Goal: Task Accomplishment & Management: Use online tool/utility

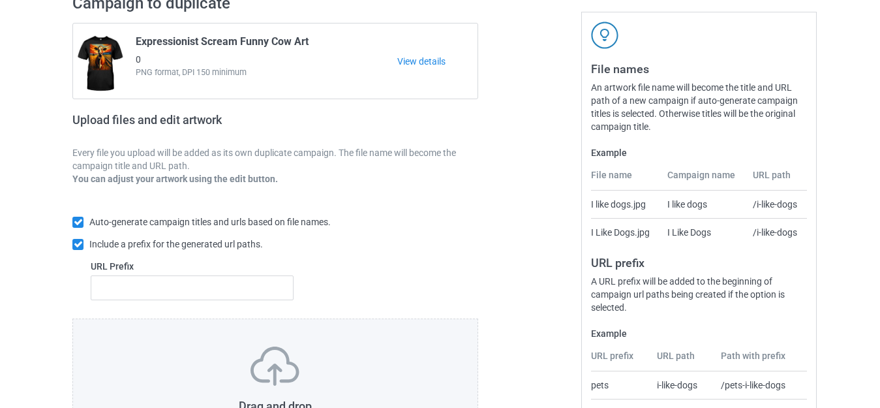
scroll to position [228, 0]
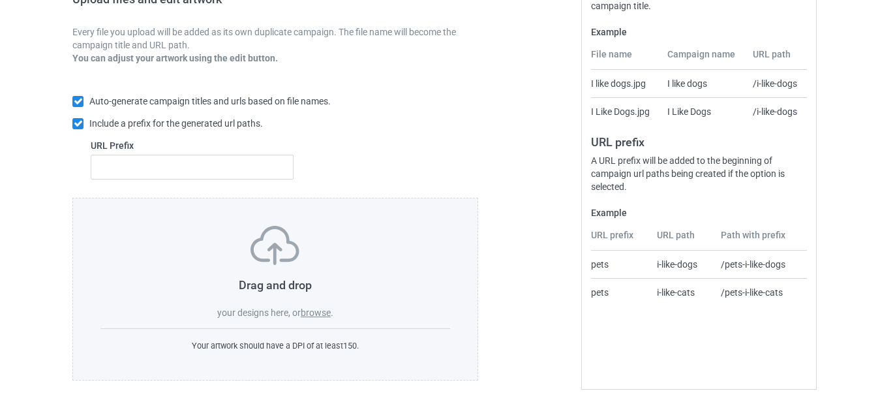
click at [320, 315] on label "browse" at bounding box center [316, 312] width 30 height 10
click at [0, 0] on input "browse" at bounding box center [0, 0] width 0 height 0
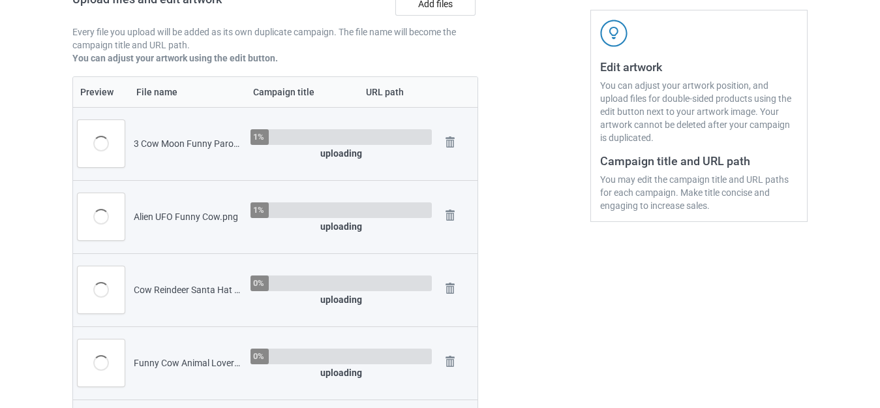
scroll to position [97, 0]
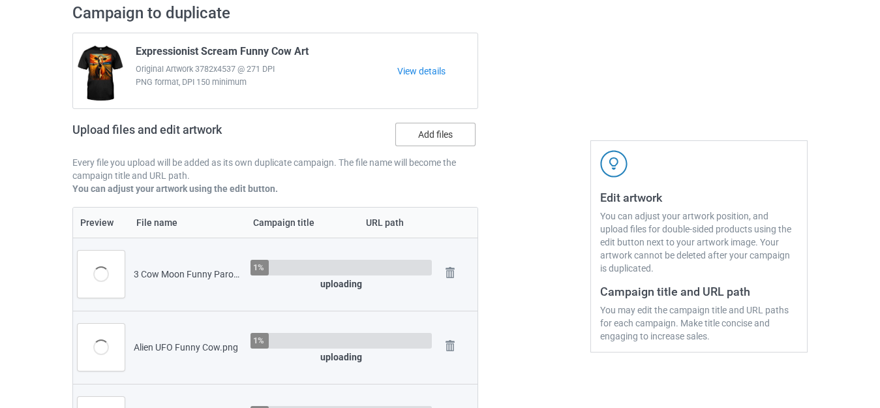
click at [424, 124] on label "Add files" at bounding box center [435, 134] width 80 height 23
click at [0, 0] on input "Add files" at bounding box center [0, 0] width 0 height 0
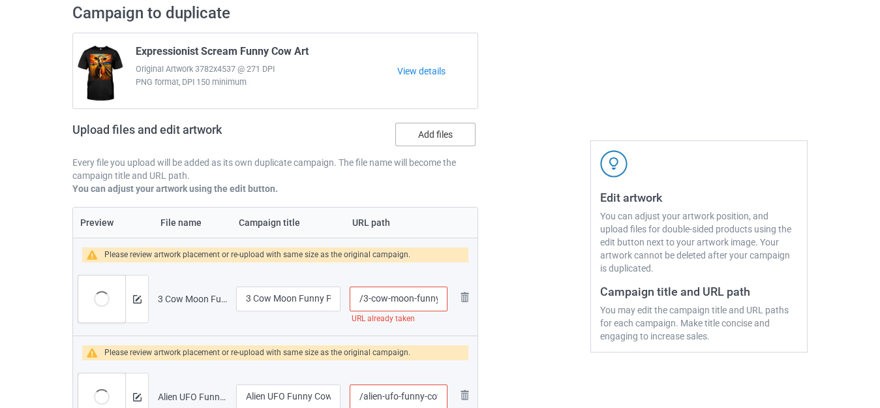
click at [437, 136] on label "Add files" at bounding box center [435, 134] width 80 height 23
click at [0, 0] on input "Add files" at bounding box center [0, 0] width 0 height 0
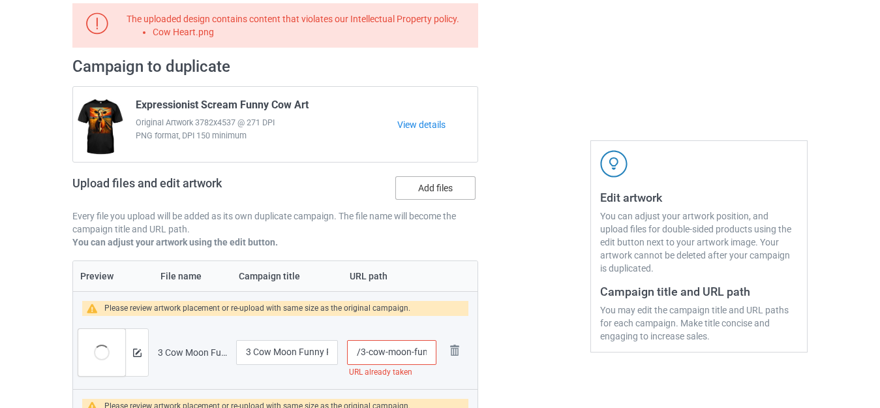
scroll to position [151, 0]
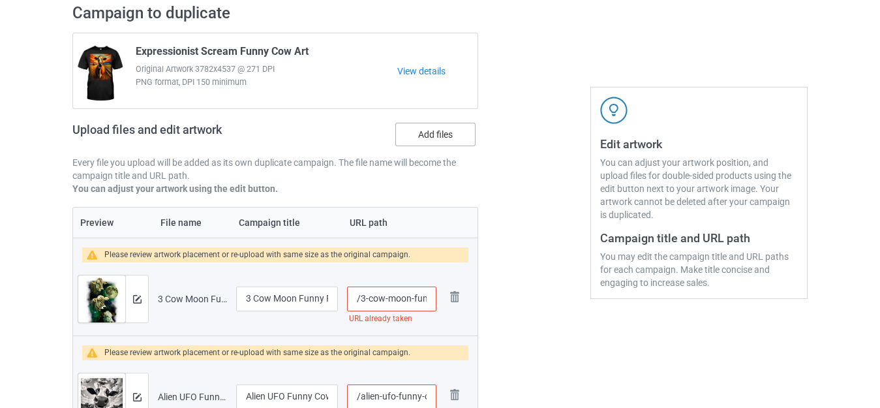
click at [435, 132] on label "Add files" at bounding box center [435, 134] width 80 height 23
click at [0, 0] on input "Add files" at bounding box center [0, 0] width 0 height 0
click at [431, 136] on label "Add files" at bounding box center [435, 134] width 80 height 23
click at [0, 0] on input "Add files" at bounding box center [0, 0] width 0 height 0
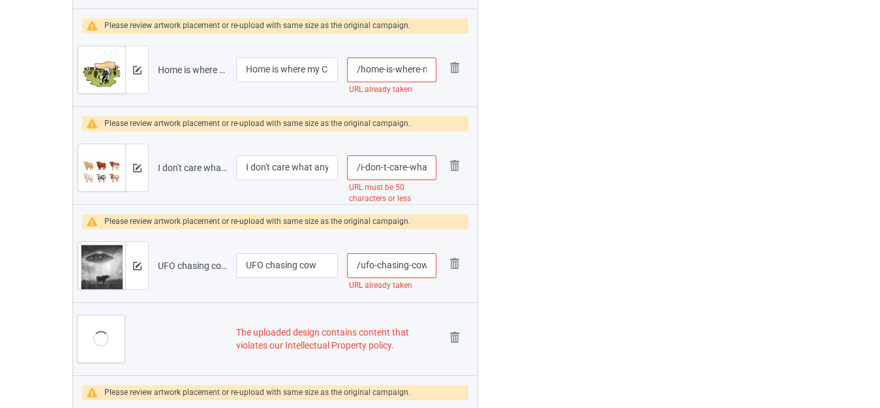
scroll to position [1064, 0]
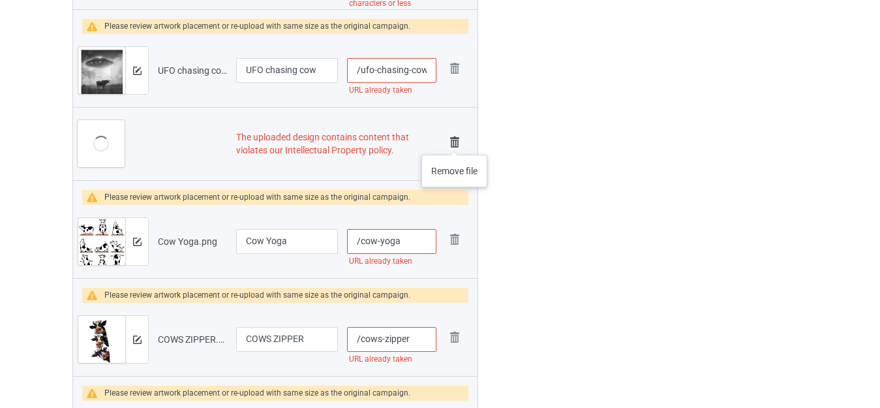
click at [454, 142] on img at bounding box center [455, 142] width 18 height 18
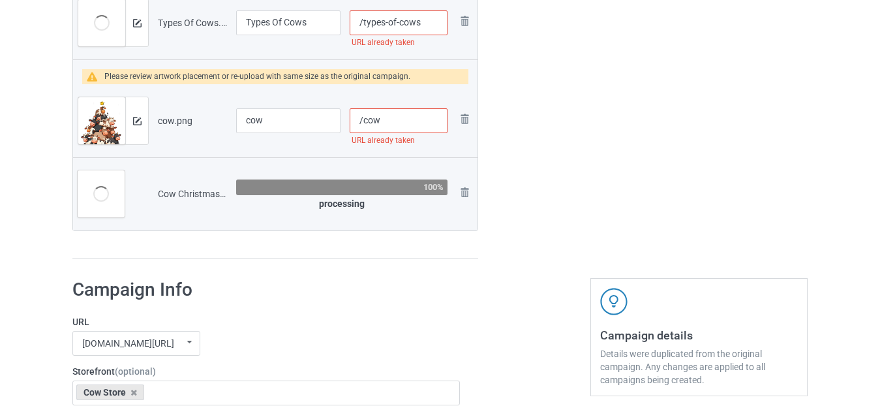
scroll to position [1729, 0]
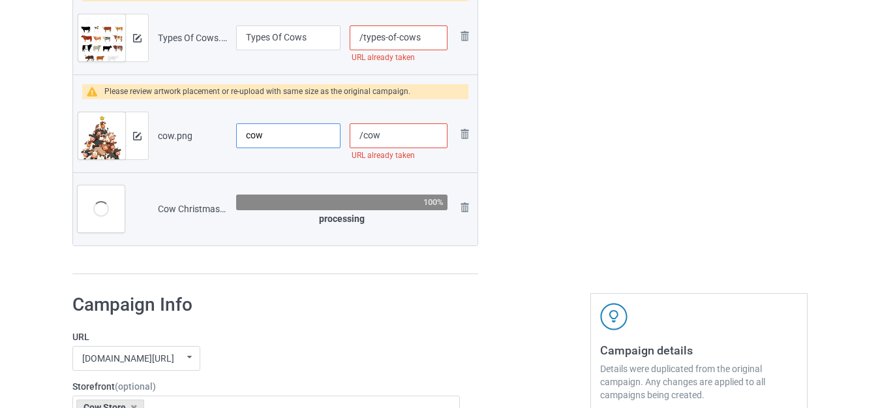
click at [266, 132] on input "cow" at bounding box center [288, 135] width 104 height 25
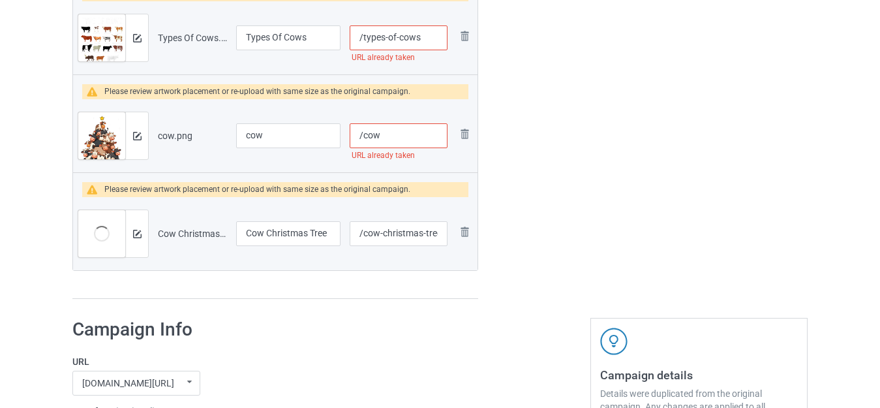
click at [396, 138] on input "/cow" at bounding box center [399, 135] width 98 height 25
click at [286, 131] on input "cow" at bounding box center [288, 135] width 104 height 25
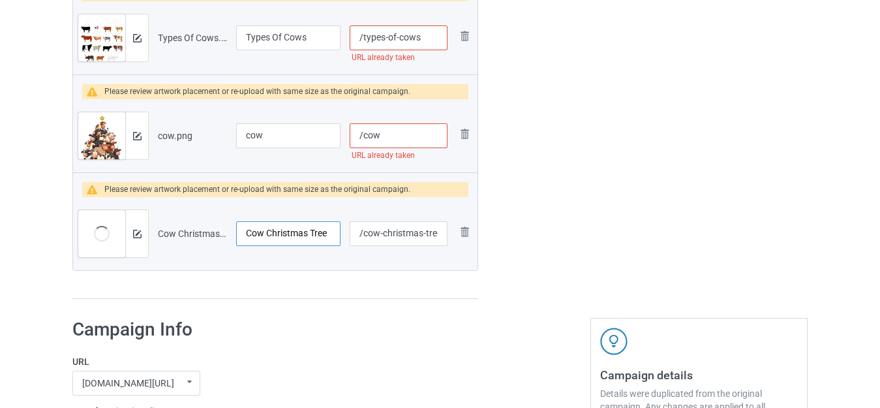
click at [304, 238] on input "Cow Christmas Tree" at bounding box center [288, 233] width 104 height 25
click at [281, 132] on input "cow" at bounding box center [288, 135] width 104 height 25
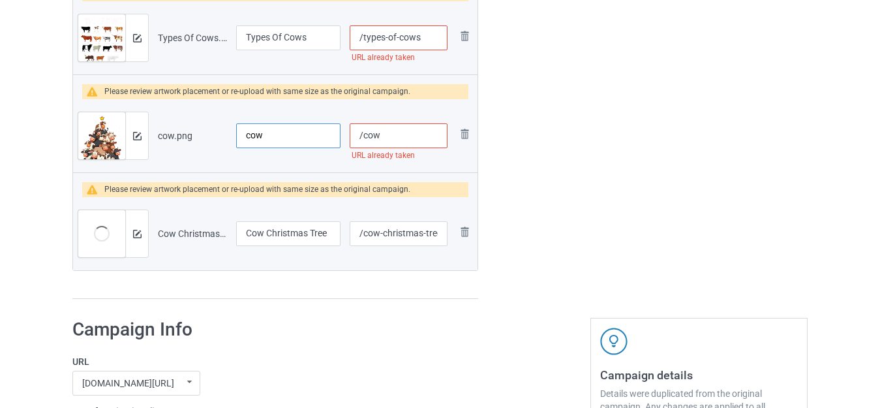
click at [281, 132] on input "cow" at bounding box center [288, 135] width 104 height 25
paste input "Cow Christmas Tree"
type input "Cow Christmas Tree"
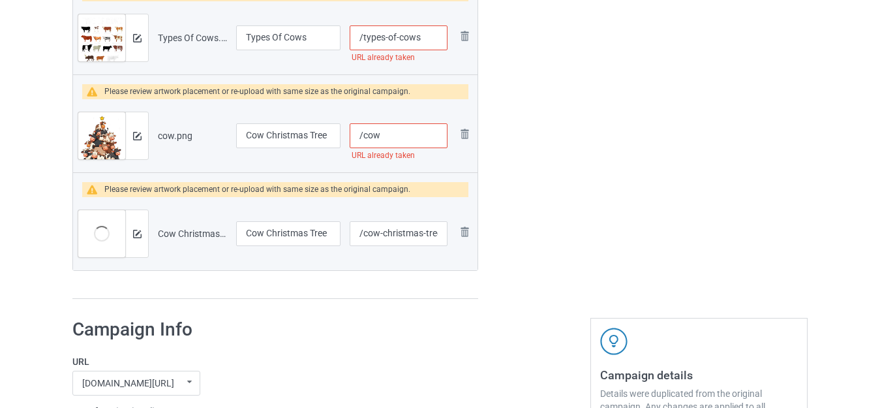
click at [400, 138] on input "/cow" at bounding box center [399, 135] width 98 height 25
type input "/cowtree"
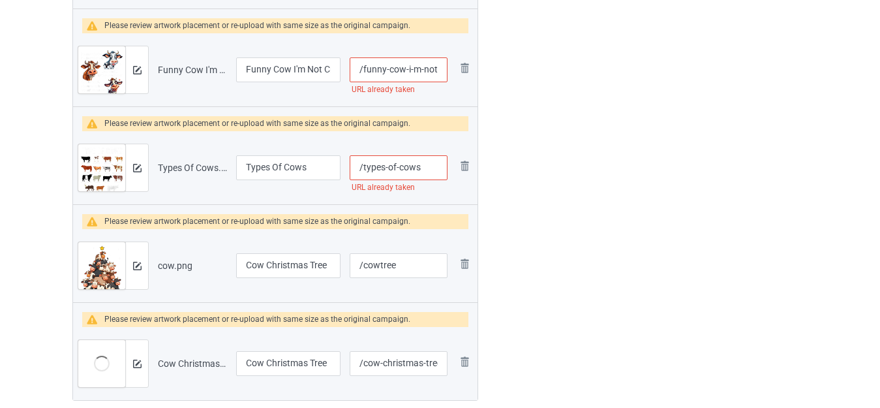
scroll to position [1598, 0]
click at [426, 168] on input "/types-of-cows" at bounding box center [399, 168] width 98 height 25
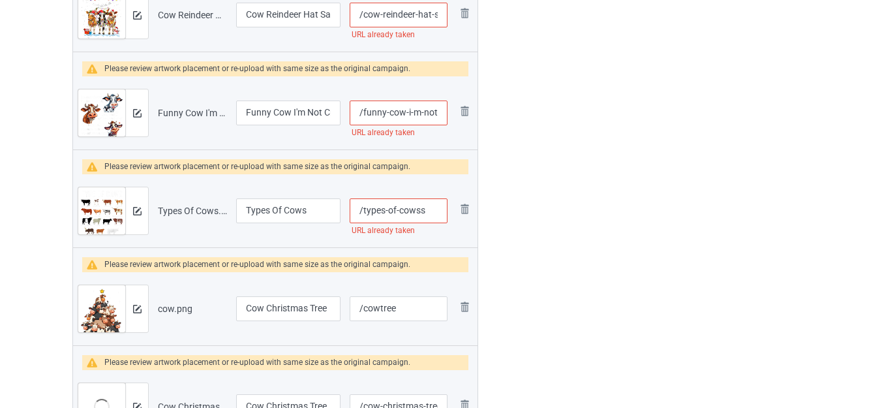
scroll to position [1533, 0]
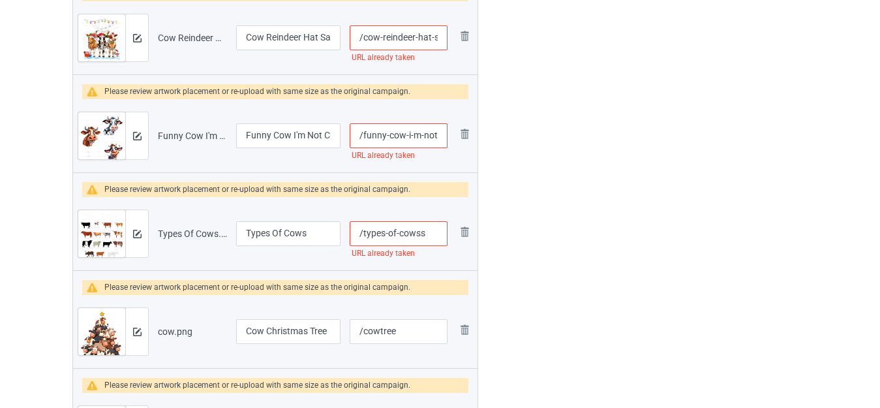
click at [420, 233] on input "/types-of-cowss" at bounding box center [399, 233] width 98 height 25
type input "/types-of-cows-s"
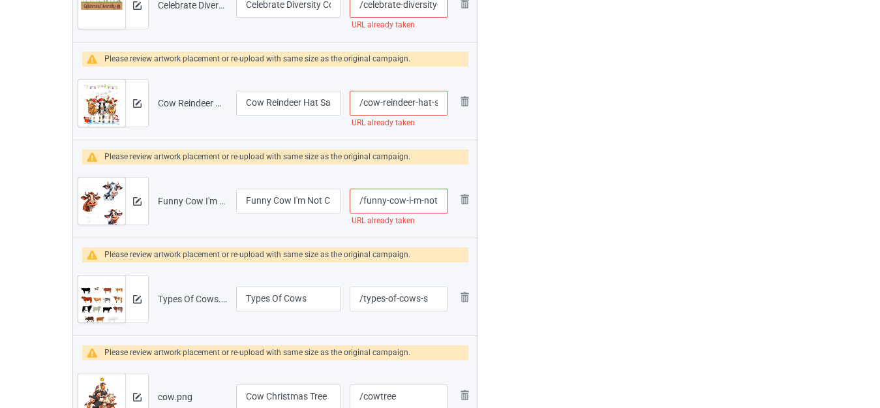
click at [422, 200] on input "/funny-cow-i-m-not-crazy-i-m-just-special" at bounding box center [399, 201] width 98 height 25
type input "/funny-cow-i--not-crazy-i-m-just-special"
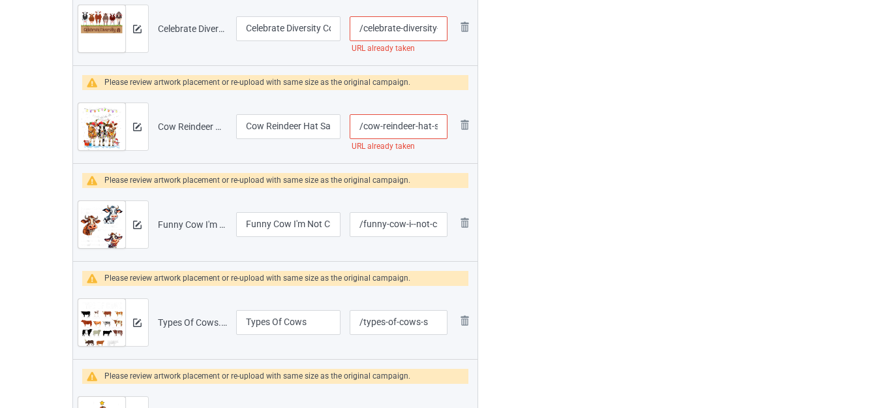
scroll to position [1403, 0]
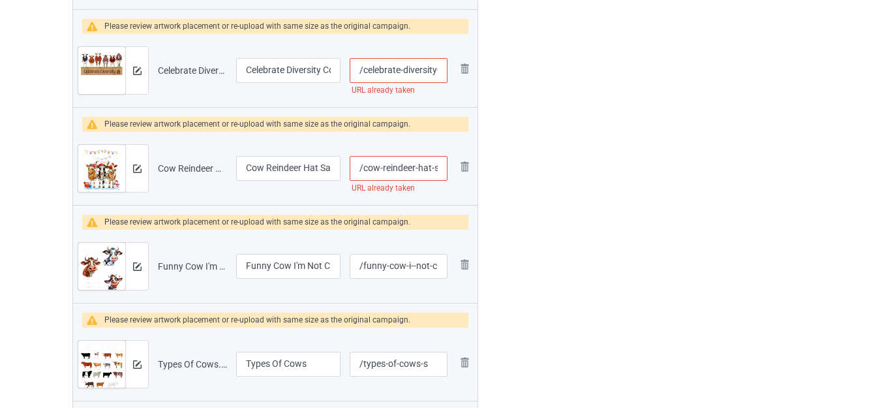
click at [416, 166] on input "/cow-reindeer-hat-santa-christmas-lights" at bounding box center [399, 168] width 98 height 25
type input "/cow-reindee-hat-santa-christmas-lights"
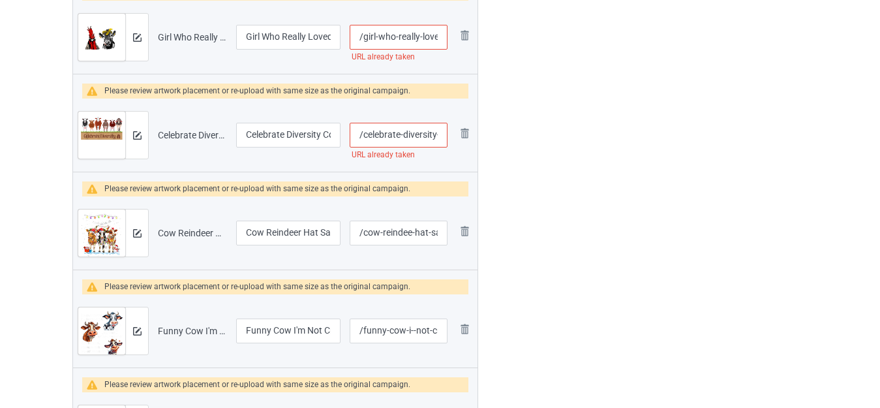
scroll to position [1337, 0]
click at [422, 135] on input "/celebrate-diversity-cow" at bounding box center [399, 135] width 98 height 25
type input "/celebrate-divesity-cow"
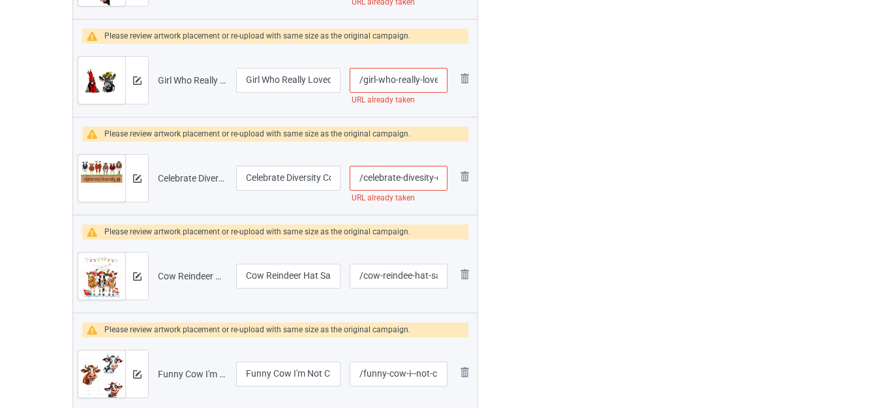
scroll to position [1272, 0]
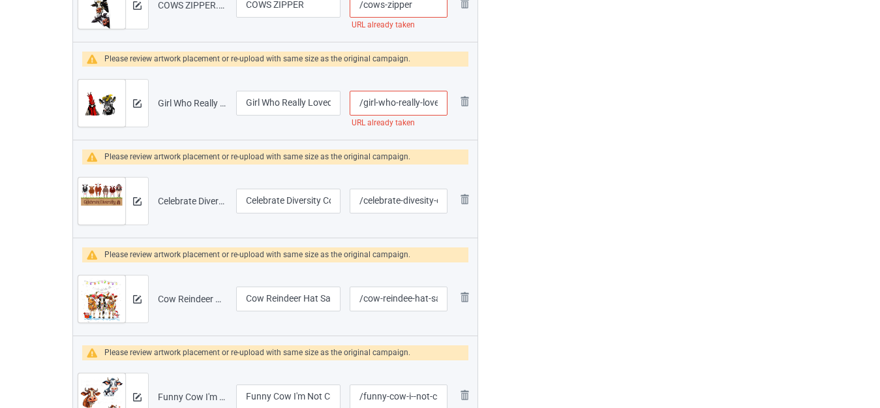
click at [418, 99] on input "/girl-who-really-loved-chickens-and-cows" at bounding box center [399, 103] width 98 height 25
type input "/girl-who-reall-loved-chickens-and-cows"
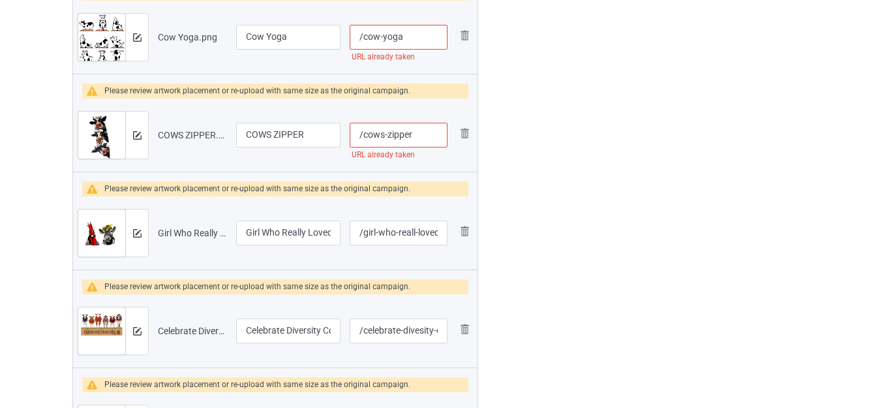
scroll to position [1141, 0]
click at [419, 134] on input "/cows-zipper" at bounding box center [399, 135] width 98 height 25
type input "/cows-zipper-shirt"
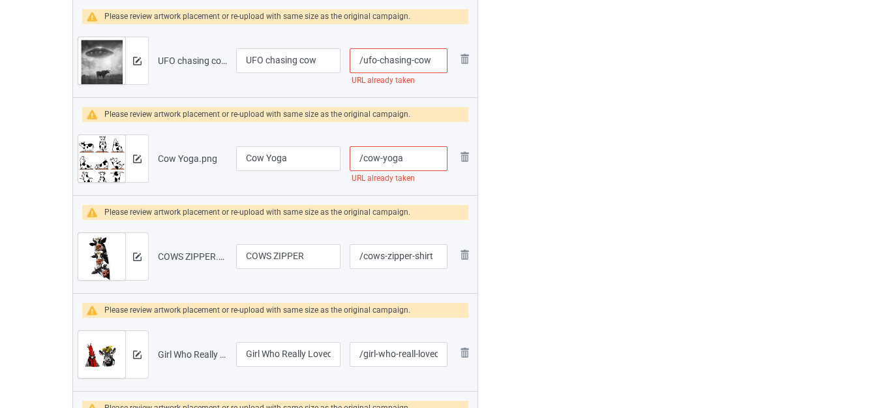
scroll to position [1011, 0]
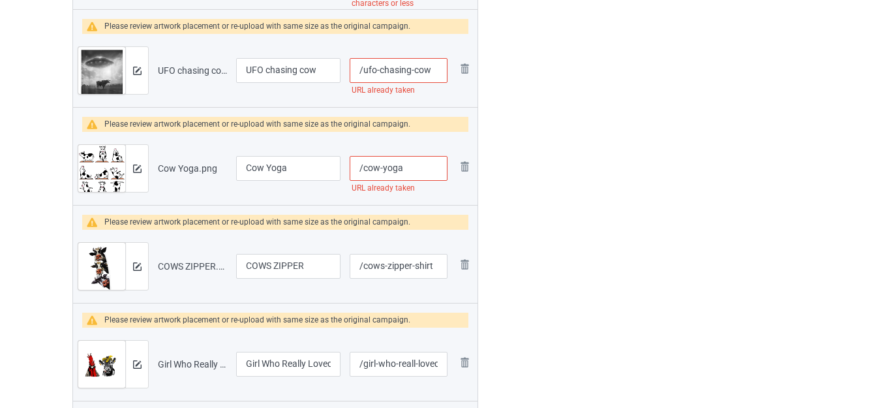
click at [382, 167] on input "/cow-yoga" at bounding box center [399, 168] width 98 height 25
type input "/cow-do-yoga"
click at [589, 154] on div "Edit artwork You can adjust your artwork position, and upload files for double-…" at bounding box center [700, 53] width 236 height 1946
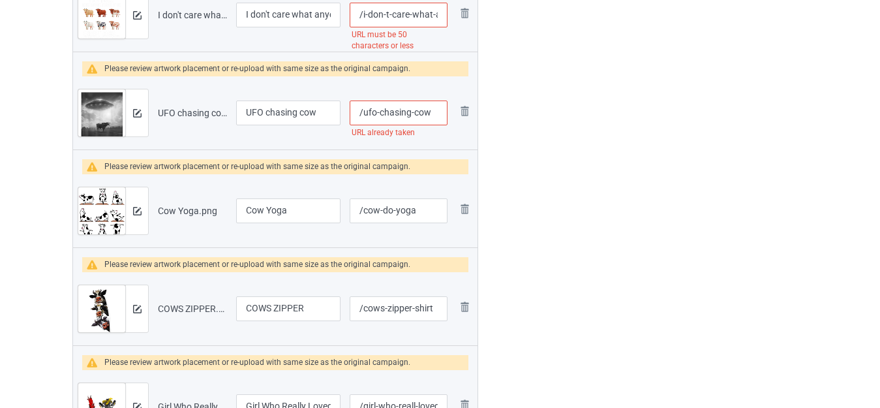
scroll to position [946, 0]
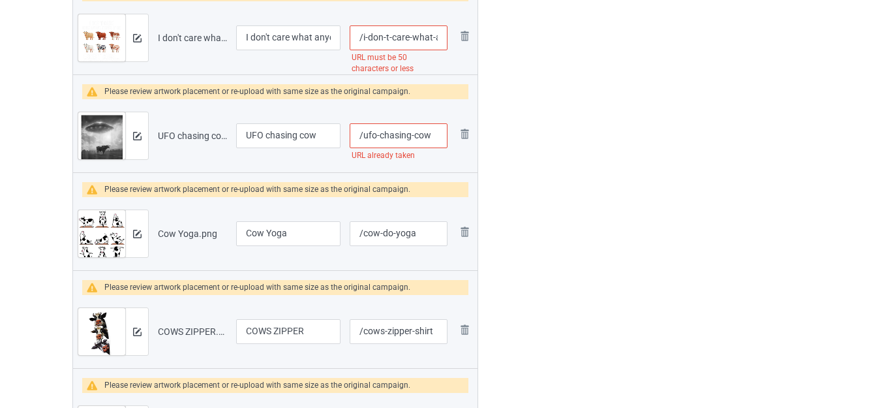
click at [433, 132] on input "/ufo-chasing-cow" at bounding box center [399, 135] width 98 height 25
type input "/ufo-chasing-cows"
click at [569, 125] on div at bounding box center [535, 119] width 94 height 1946
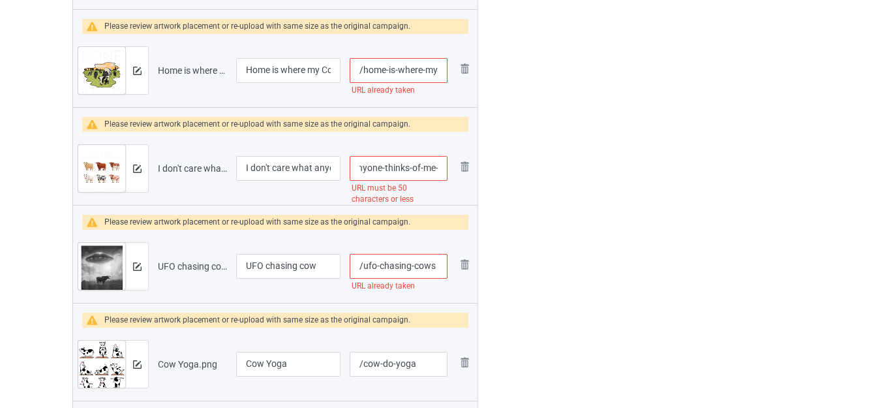
scroll to position [0, 175]
drag, startPoint x: 433, startPoint y: 171, endPoint x: 446, endPoint y: 175, distance: 13.0
click at [446, 175] on input "/i-don-t-care-what-anyone-thinks-of-me-i-wants-cow-to-like-me" at bounding box center [399, 168] width 98 height 25
click at [397, 166] on input "/i-don-t-care-what-anyone-thinks-of-me-i-wants-cow-to-like-me" at bounding box center [399, 168] width 98 height 25
drag, startPoint x: 395, startPoint y: 165, endPoint x: 441, endPoint y: 174, distance: 46.5
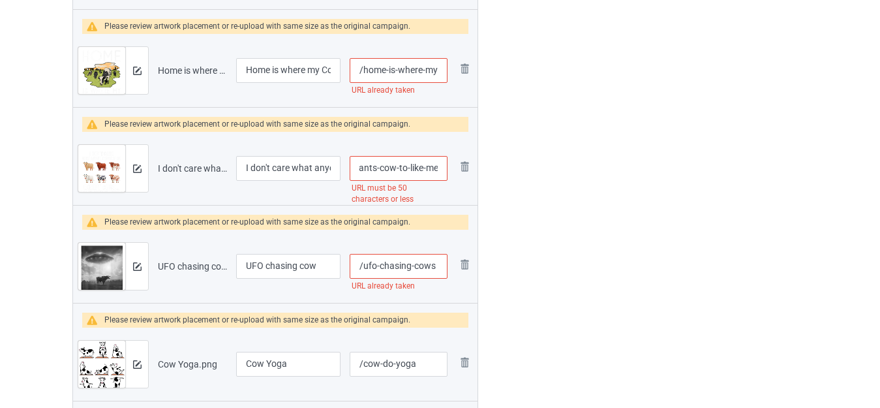
click at [441, 174] on input "/i-don-t-care-what-anyone-thinks-of-me-i-wants-cow-to-like-me" at bounding box center [399, 168] width 98 height 25
type input "/i-don-t-care-what-anyone-thinks-of-me-i-wants-cow"
click at [575, 173] on div at bounding box center [535, 249] width 94 height 1946
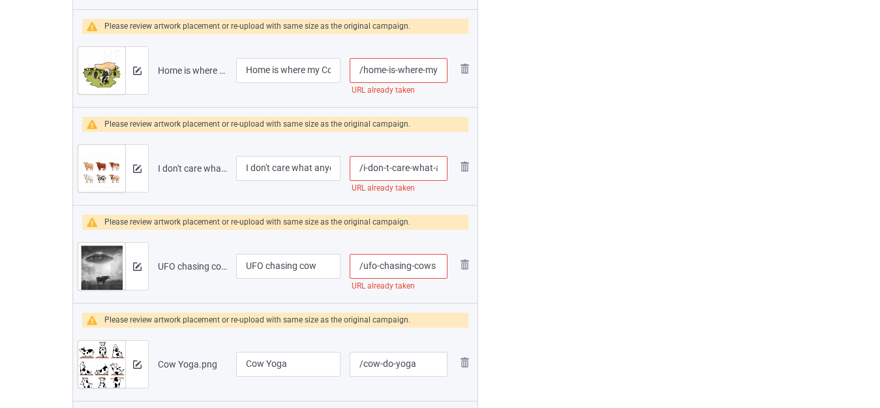
click at [438, 267] on input "/ufo-chasing-cows" at bounding box center [399, 266] width 98 height 25
click at [563, 230] on div at bounding box center [535, 249] width 94 height 1946
type input "/ufo-chasing-cows-4"
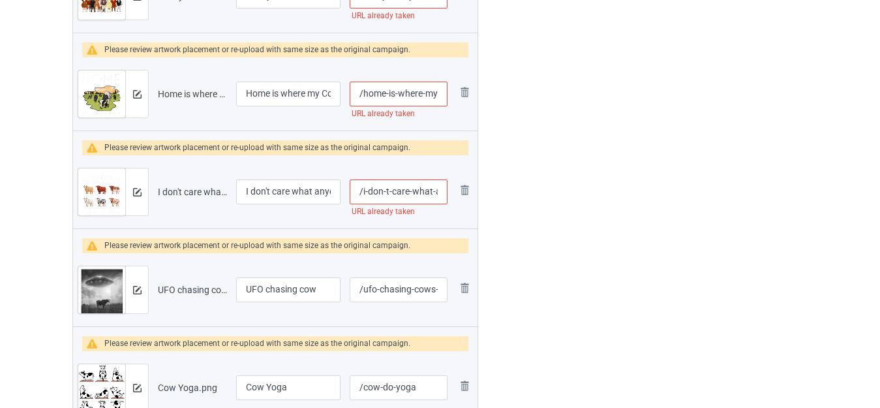
scroll to position [750, 0]
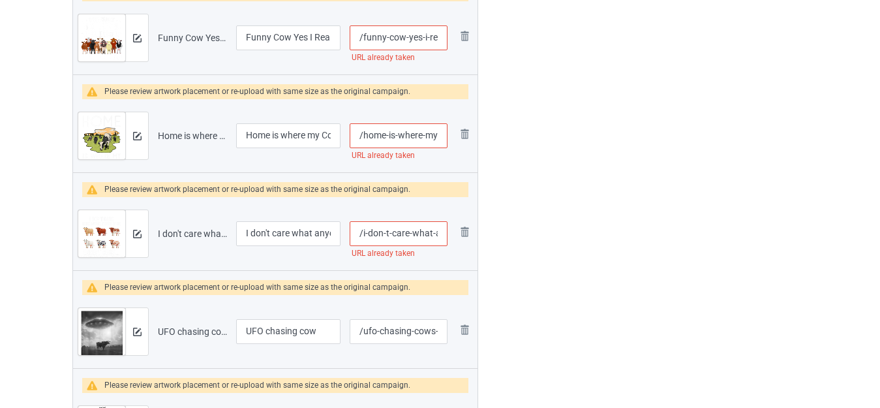
click at [432, 233] on input "/i-don-t-care-what-anyone-thinks-of-me-i-wants-cow" at bounding box center [399, 233] width 98 height 25
type input "/i-don-t-care-what--anyone-thinks-of-me-i-wants-cow"
click at [613, 200] on div "Edit artwork You can adjust your artwork position, and upload files for double-…" at bounding box center [700, 314] width 236 height 1946
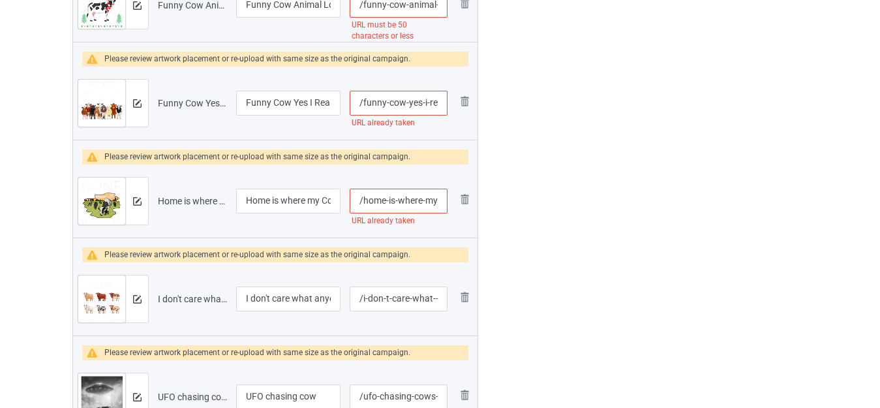
click at [422, 200] on input "/home-is-where-my-cows-are" at bounding box center [399, 201] width 98 height 25
type input "/home-is-where--my-cows-are"
click at [591, 192] on div "Edit artwork You can adjust your artwork position, and upload files for double-…" at bounding box center [700, 380] width 236 height 1946
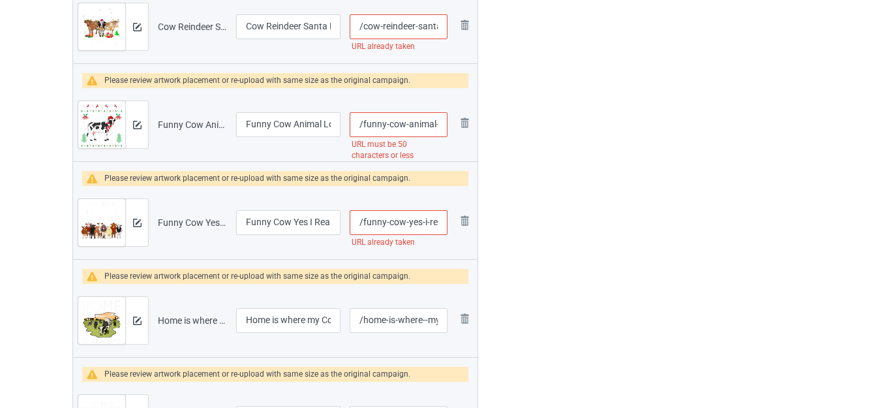
scroll to position [554, 0]
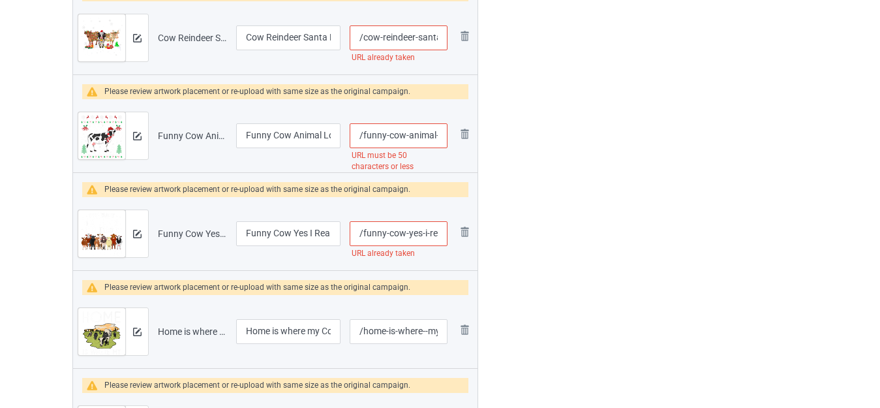
click at [422, 232] on input "/funny-cow-yes-i-really-do-need-all-these-cows" at bounding box center [399, 233] width 98 height 25
type input "/funny-cow-yes--i-really-do-need-all-these-cows"
drag, startPoint x: 420, startPoint y: 140, endPoint x: 452, endPoint y: 144, distance: 32.2
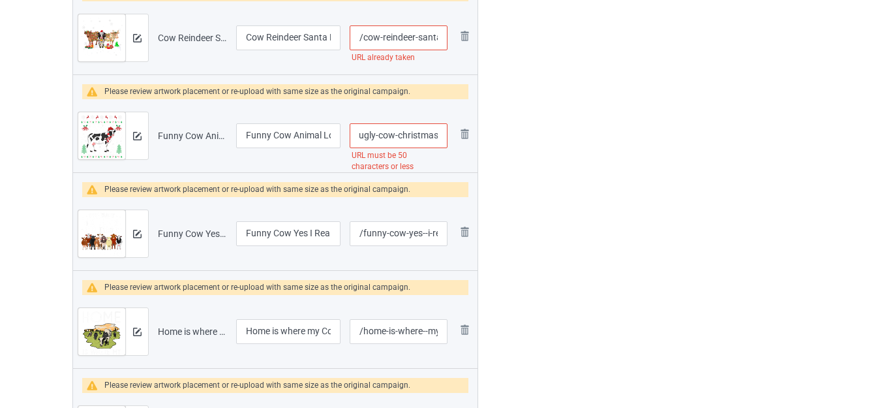
click at [452, 144] on td "/funny-cow-animal-lover-xmas-gift-ugly-cow-christmas URL must be 50 characters …" at bounding box center [398, 135] width 107 height 73
click at [420, 136] on input "/funny-cow-animal-lover-xmas-gift-ugly-cow-christmas" at bounding box center [399, 135] width 98 height 25
drag, startPoint x: 395, startPoint y: 134, endPoint x: 476, endPoint y: 142, distance: 80.7
click at [476, 142] on tr "Preview and edit artwork Funny Cow Animal Lover Xmas Gift Ugly Cow Christmas.pn…" at bounding box center [275, 135] width 405 height 73
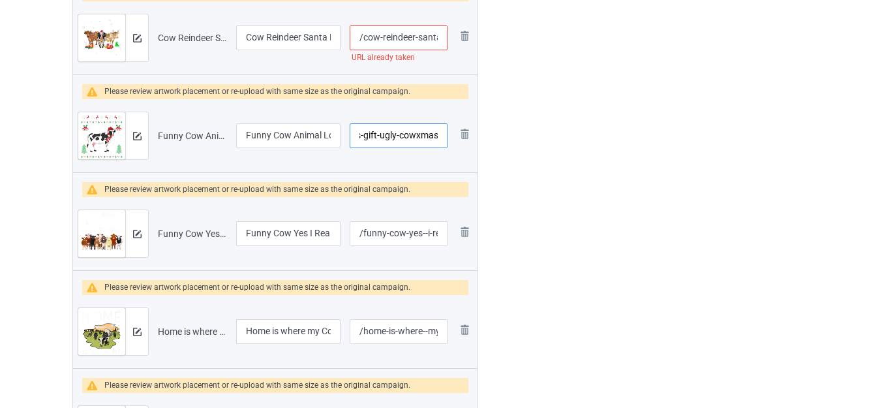
type input "/funny-cow-animal-lover-xmas-gift-ugly-cowxmas"
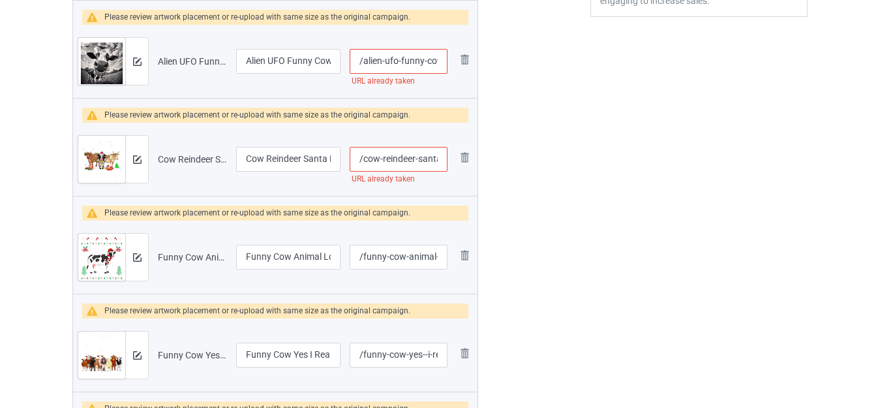
scroll to position [424, 0]
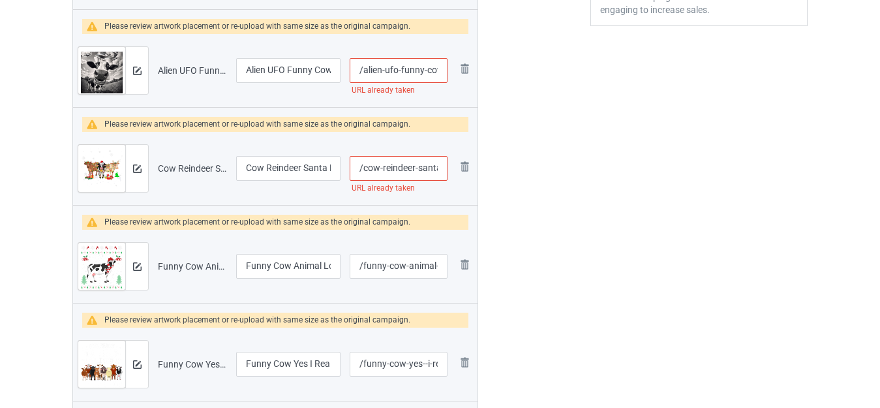
click at [412, 168] on input "/cow-reindeer-santa-hat-christmas-light" at bounding box center [399, 168] width 98 height 25
type input "/cow-reindee-r-santa-hat-christmas-light"
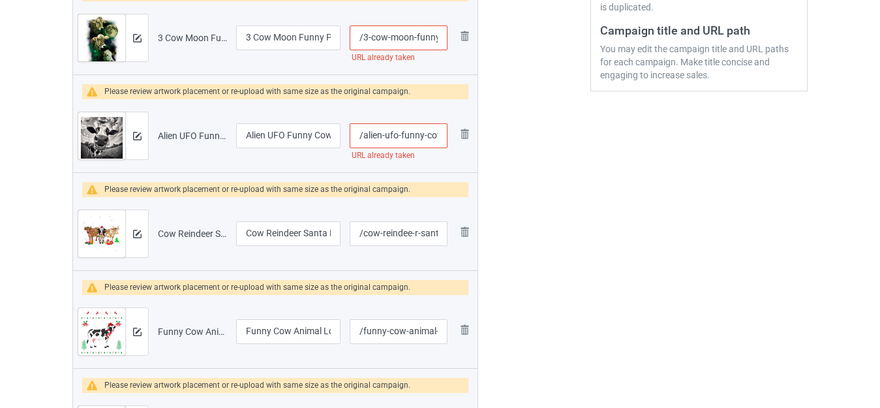
click at [424, 135] on input "/alien-ufo-funny-cow" at bounding box center [399, 135] width 98 height 25
type input "/alien-ufo-funnyy-cow"
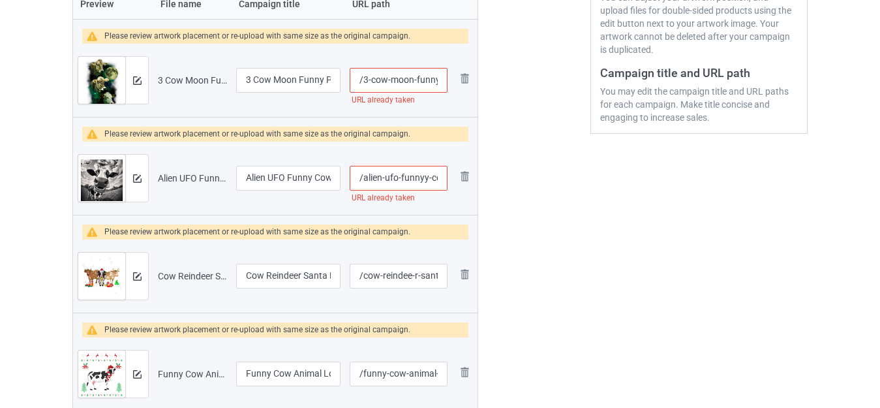
scroll to position [293, 0]
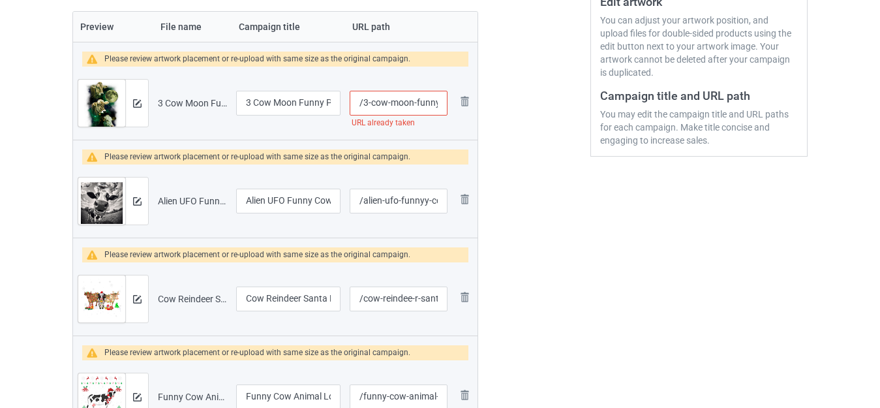
click at [414, 102] on input "/3-cow-moon-funny-parody" at bounding box center [399, 103] width 98 height 25
type input "/3-cow-moon0-funny-parody"
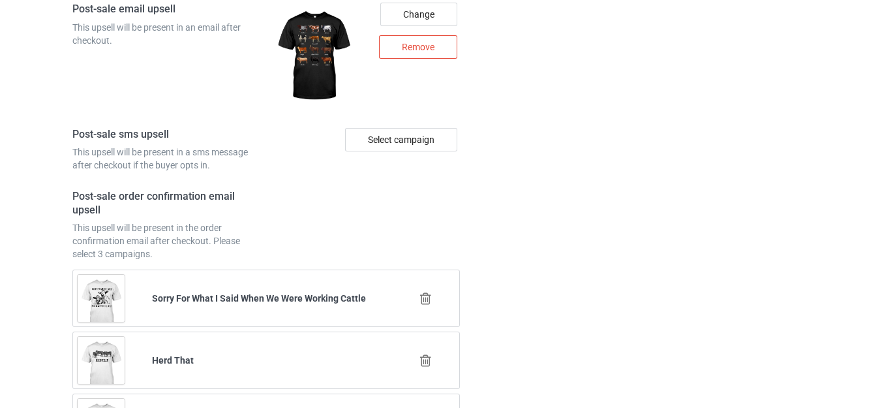
scroll to position [3541, 0]
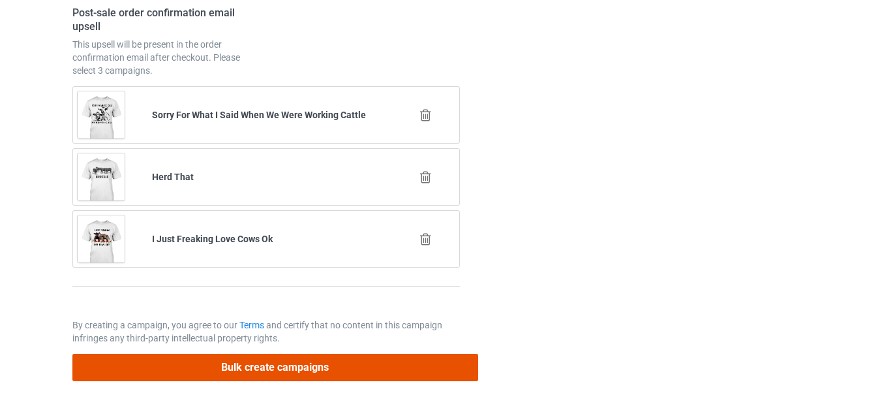
click at [276, 360] on button "Bulk create campaigns" at bounding box center [275, 367] width 406 height 27
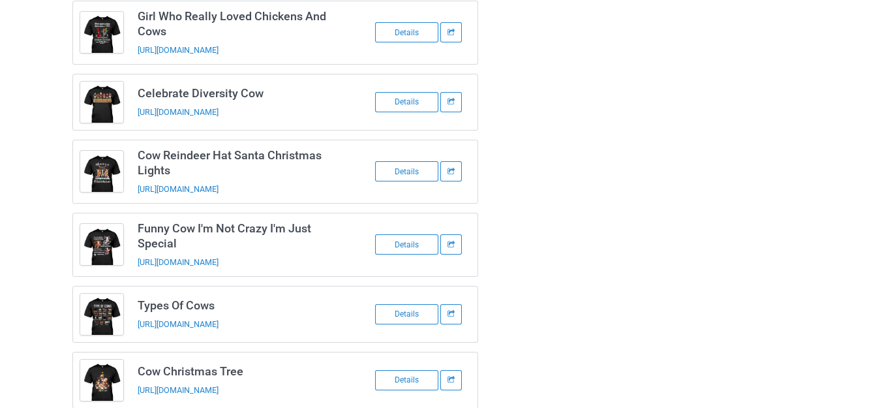
scroll to position [878, 0]
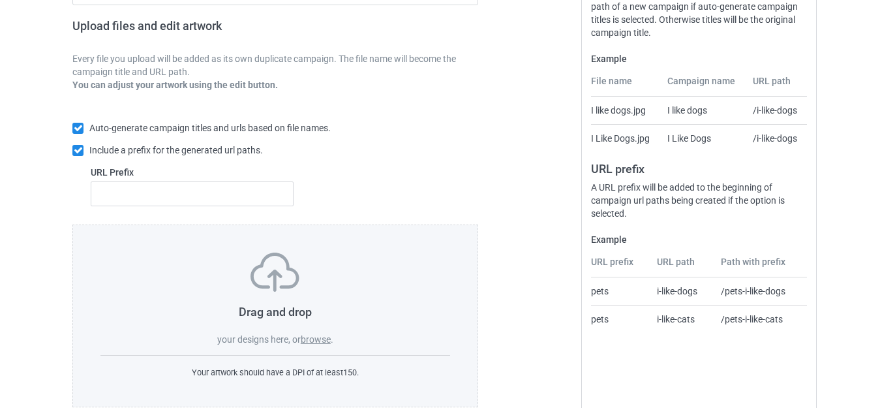
scroll to position [228, 0]
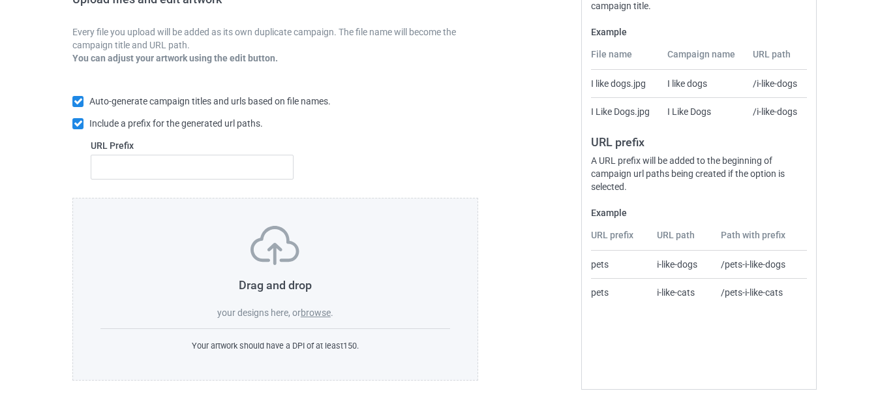
click at [315, 309] on label "browse" at bounding box center [316, 312] width 30 height 10
click at [0, 0] on input "browse" at bounding box center [0, 0] width 0 height 0
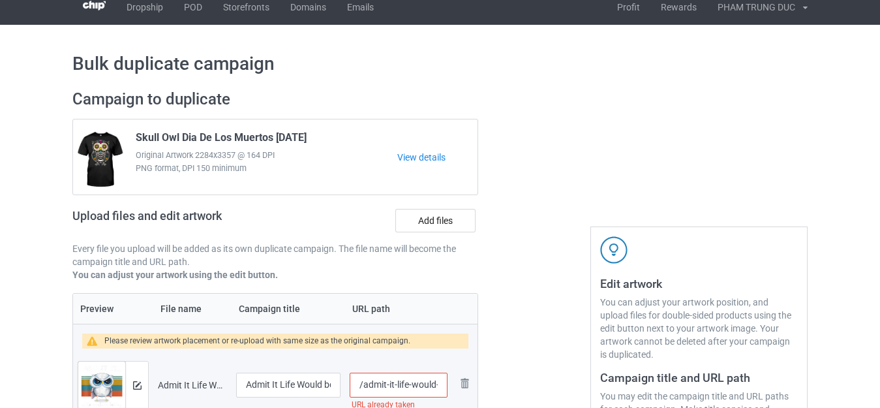
scroll to position [0, 0]
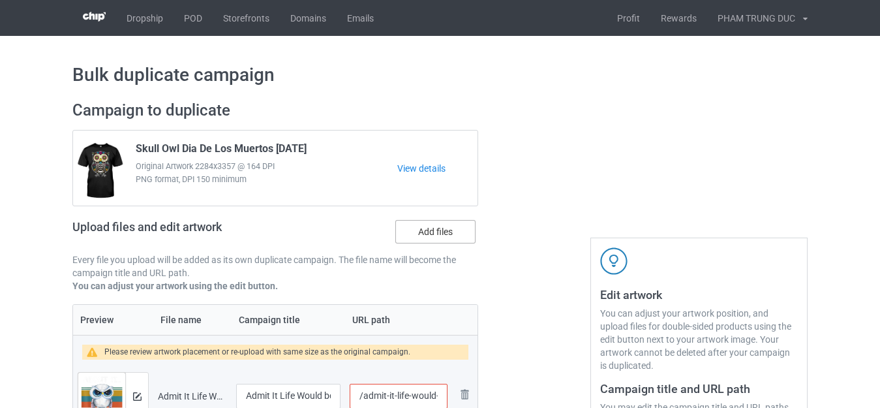
click at [420, 230] on label "Add files" at bounding box center [435, 231] width 80 height 23
click at [0, 0] on input "Add files" at bounding box center [0, 0] width 0 height 0
click at [422, 232] on label "Add files" at bounding box center [435, 231] width 80 height 23
click at [0, 0] on input "Add files" at bounding box center [0, 0] width 0 height 0
click at [434, 231] on label "Add files" at bounding box center [435, 231] width 80 height 23
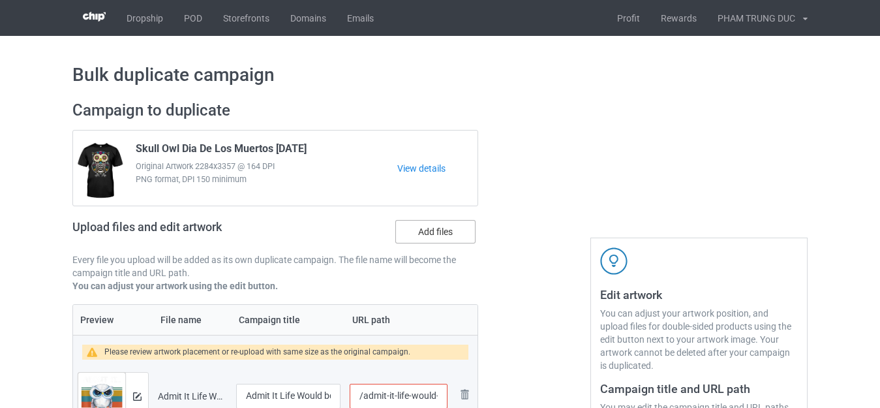
click at [0, 0] on input "Add files" at bounding box center [0, 0] width 0 height 0
click at [427, 226] on label "Add files" at bounding box center [435, 231] width 80 height 23
click at [0, 0] on input "Add files" at bounding box center [0, 0] width 0 height 0
click at [427, 233] on label "Add files" at bounding box center [435, 231] width 80 height 23
click at [0, 0] on input "Add files" at bounding box center [0, 0] width 0 height 0
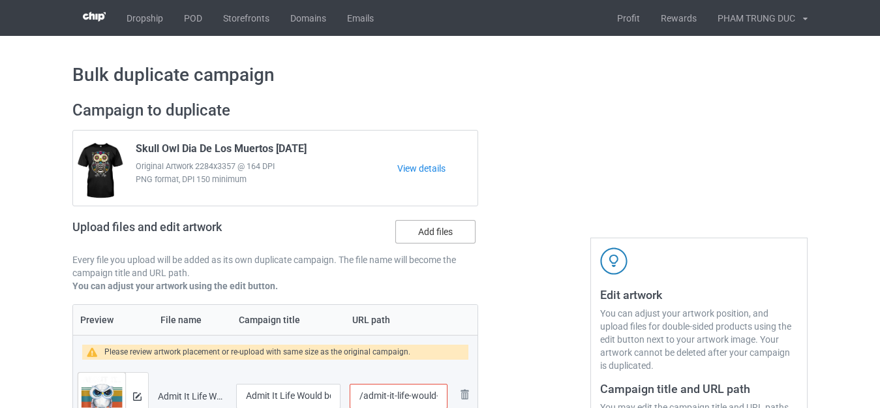
click at [426, 228] on label "Add files" at bounding box center [435, 231] width 80 height 23
click at [0, 0] on input "Add files" at bounding box center [0, 0] width 0 height 0
click at [439, 228] on label "Add files" at bounding box center [435, 231] width 80 height 23
click at [0, 0] on input "Add files" at bounding box center [0, 0] width 0 height 0
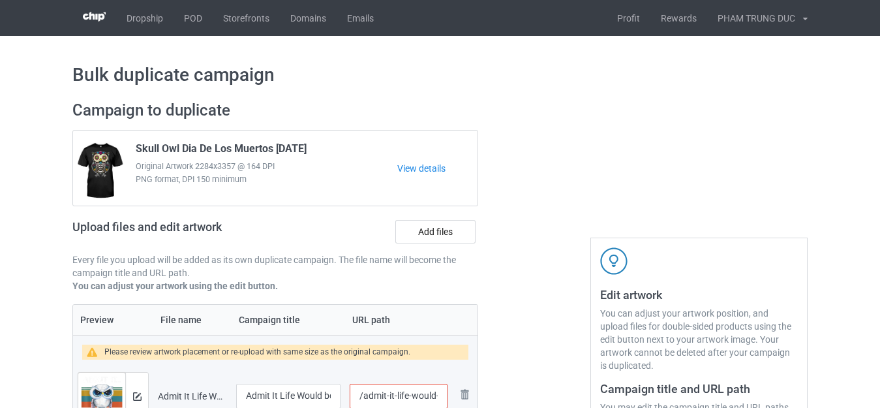
scroll to position [131, 0]
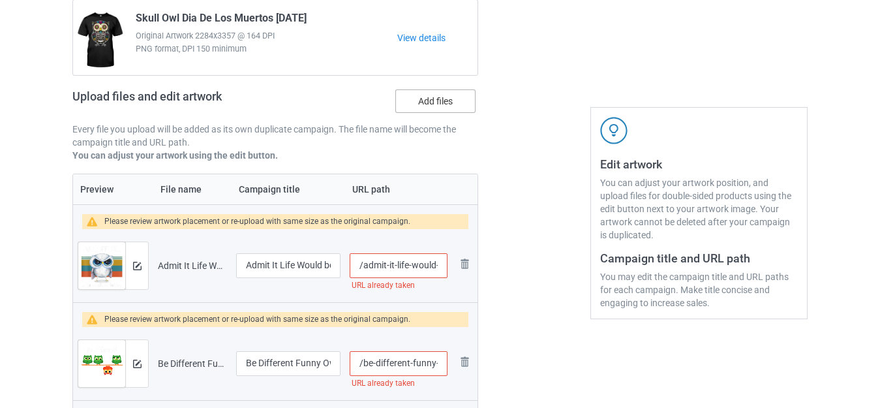
click at [424, 101] on label "Add files" at bounding box center [435, 100] width 80 height 23
click at [0, 0] on input "Add files" at bounding box center [0, 0] width 0 height 0
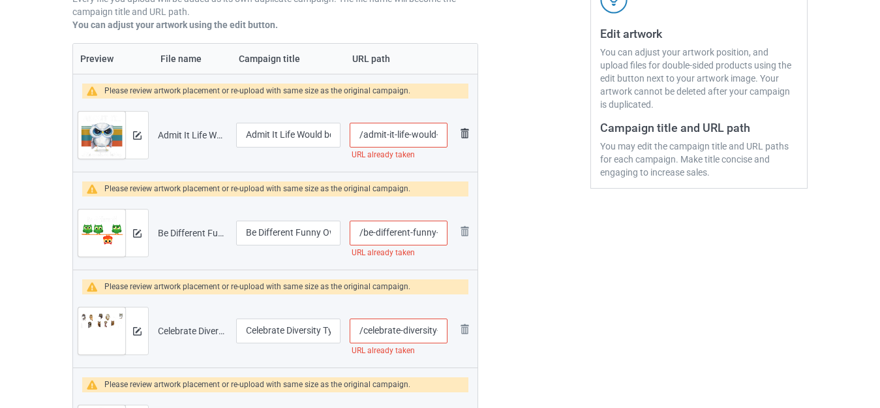
scroll to position [0, 105]
drag, startPoint x: 435, startPoint y: 132, endPoint x: 484, endPoint y: 139, distance: 49.4
drag, startPoint x: 439, startPoint y: 231, endPoint x: 457, endPoint y: 233, distance: 18.4
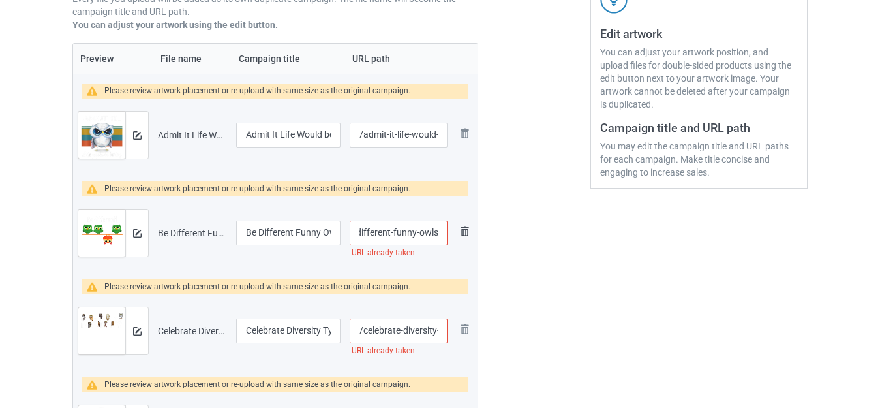
click at [457, 233] on tr "Preview and edit artwork Be Different Funny Owls.png Be Different Funny Owls /b…" at bounding box center [275, 232] width 405 height 73
drag, startPoint x: 437, startPoint y: 131, endPoint x: 454, endPoint y: 136, distance: 16.9
click at [454, 136] on tr "Preview and edit artwork Admit It Life Would be Boring Without Me - Owl .png Ad…" at bounding box center [275, 135] width 405 height 73
click at [411, 131] on input "/admit-it-life-would-be-boring-without-me-owl" at bounding box center [399, 135] width 98 height 25
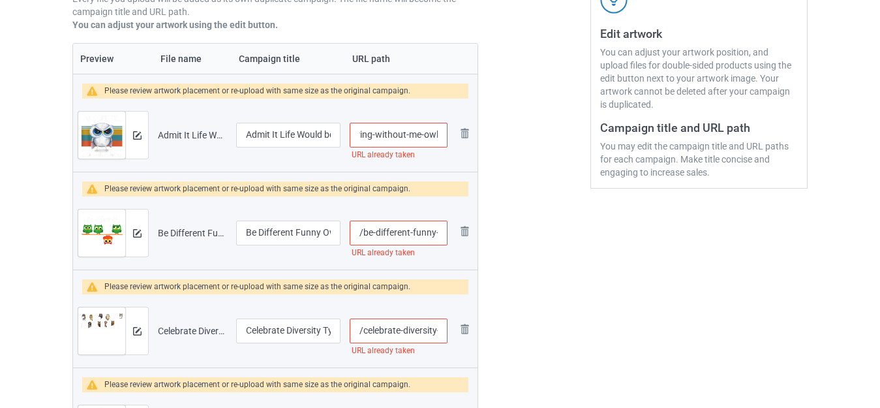
drag, startPoint x: 408, startPoint y: 132, endPoint x: 525, endPoint y: 136, distance: 117.6
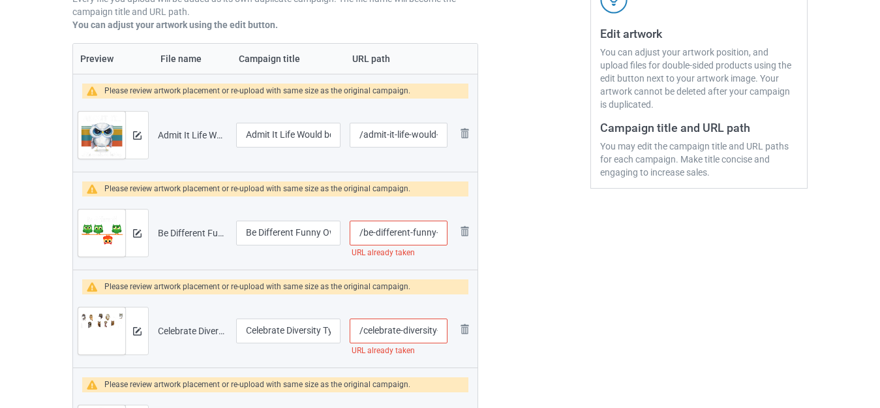
type input "/admit-it-life-would-be-boring-without"
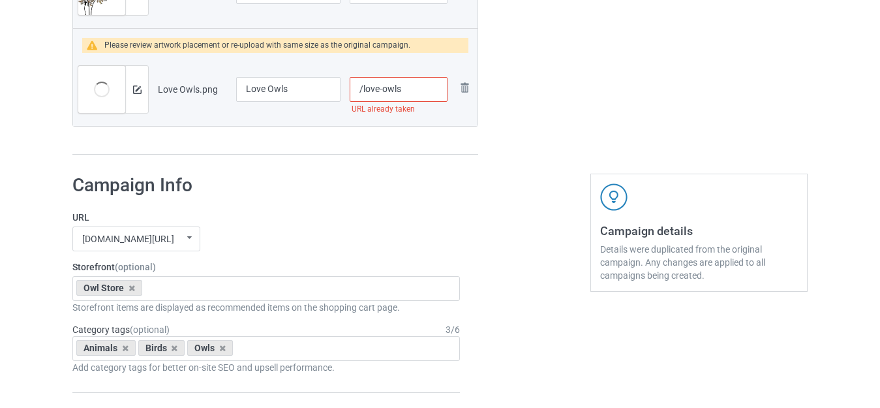
scroll to position [2415, 0]
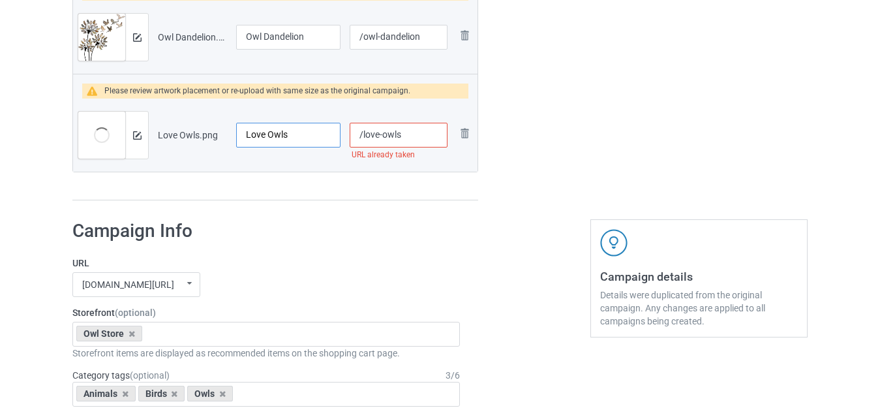
click at [290, 129] on input "Love Owls" at bounding box center [288, 135] width 104 height 25
type input "Love Owls Heart"
click at [419, 137] on input "/love-owls" at bounding box center [399, 135] width 98 height 25
type input "/love-owls-heart"
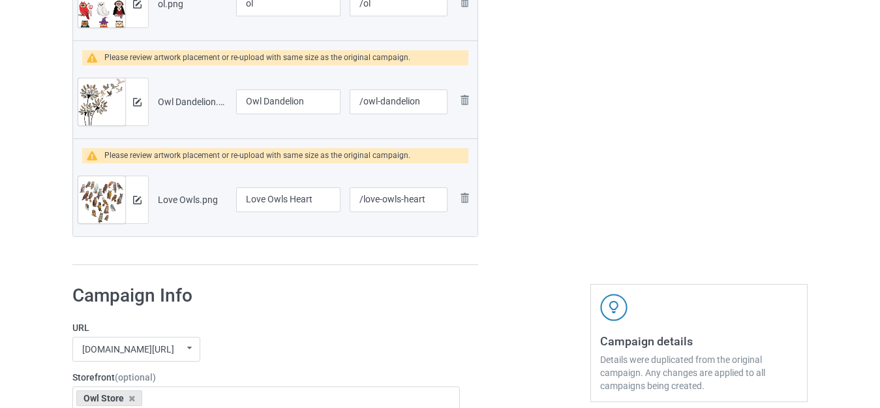
scroll to position [2350, 0]
click at [246, 105] on input "Owl Dandelion" at bounding box center [288, 102] width 104 height 25
click at [332, 100] on input "Cute Owl Dandelion" at bounding box center [288, 102] width 104 height 25
type input "Cute Owl Dandelion Flower"
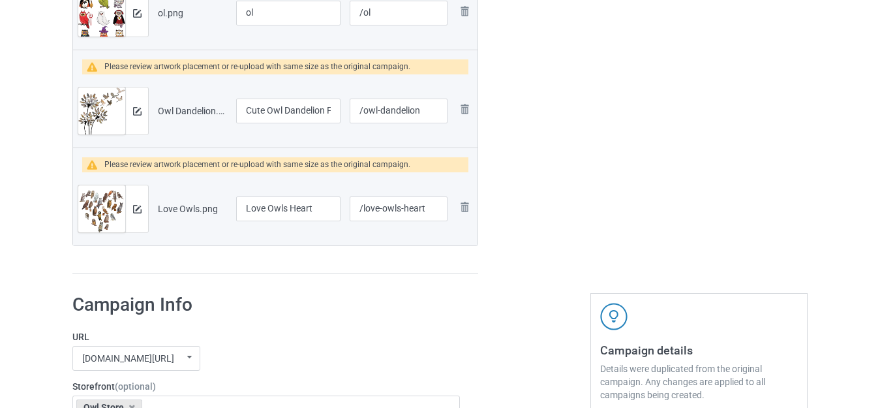
scroll to position [2219, 0]
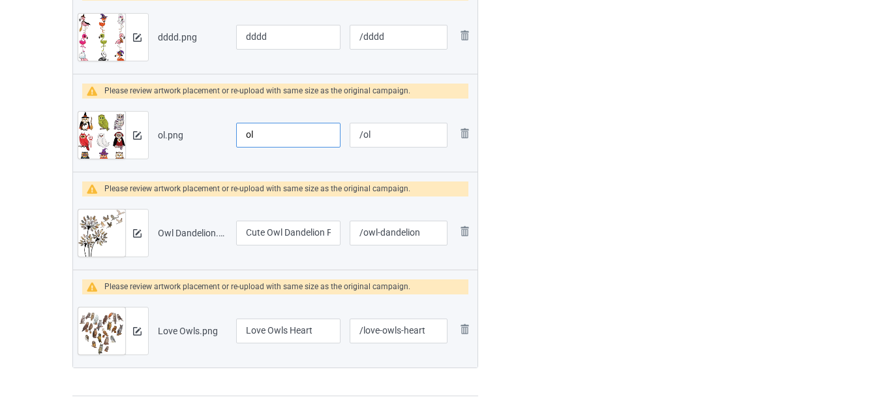
click at [266, 134] on input "ol" at bounding box center [288, 135] width 104 height 25
type input "Cute Owl Halloween"
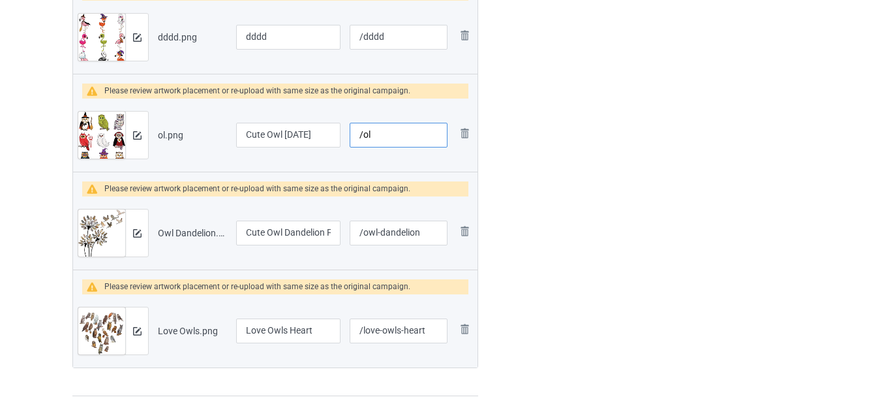
click at [381, 132] on input "/ol" at bounding box center [399, 135] width 98 height 25
type input "/olhalloween"
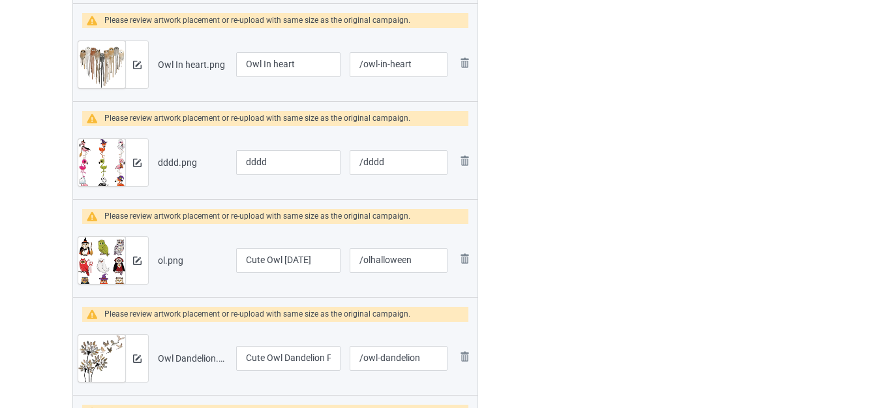
scroll to position [2088, 0]
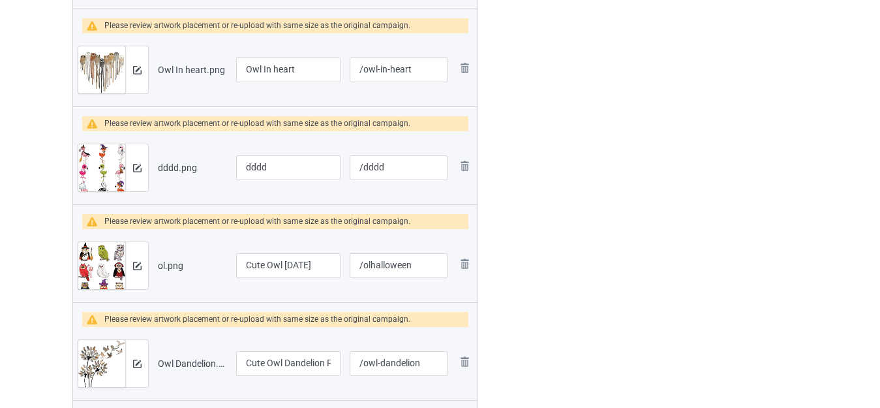
click at [455, 164] on td "Remove file" at bounding box center [464, 167] width 25 height 73
click at [0, 0] on img at bounding box center [0, 0] width 0 height 0
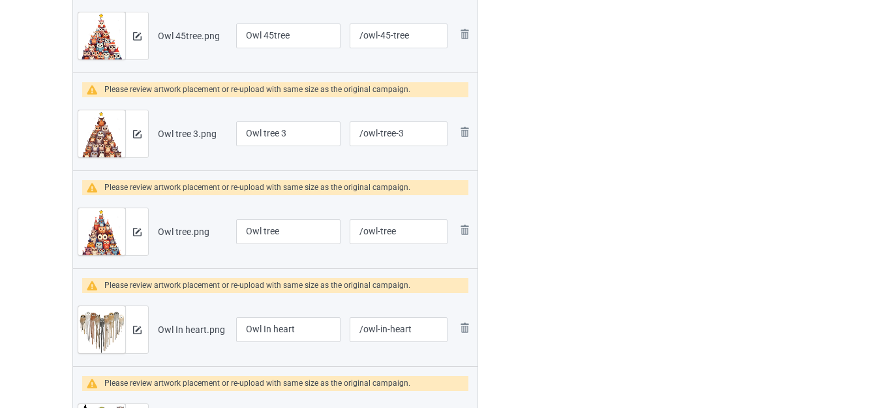
scroll to position [1827, 0]
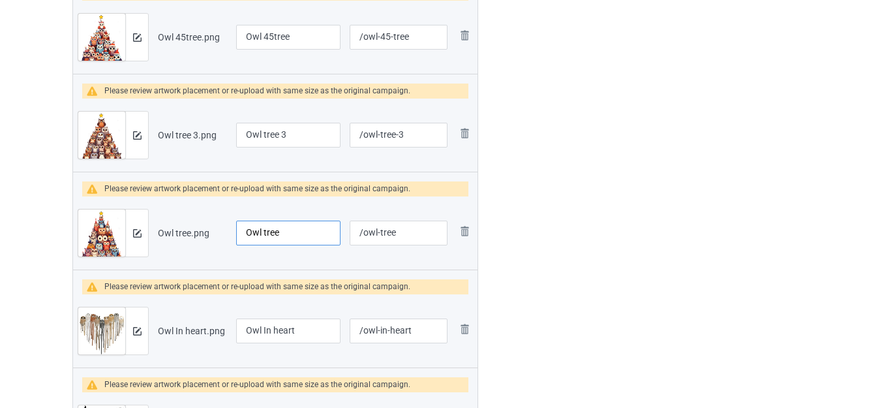
click at [281, 233] on input "Owl tree" at bounding box center [288, 233] width 104 height 25
click at [264, 228] on input "Owl tree" at bounding box center [288, 233] width 104 height 25
click at [266, 227] on input "Owl tree" at bounding box center [288, 233] width 104 height 25
type input "Owl Chrsitmas Tree"
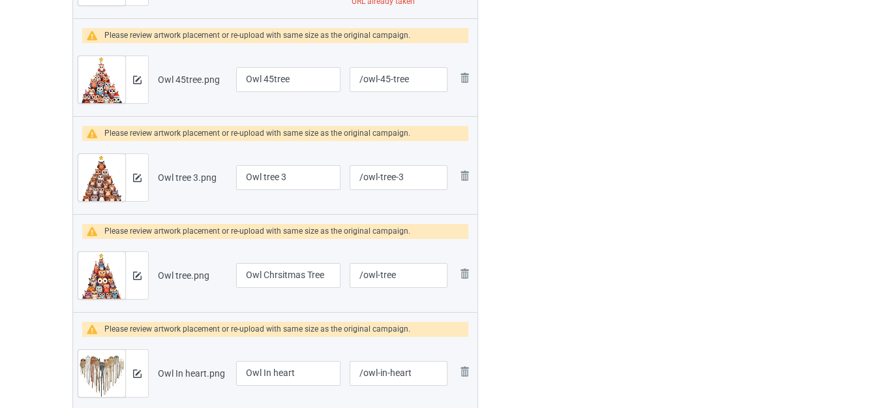
scroll to position [1762, 0]
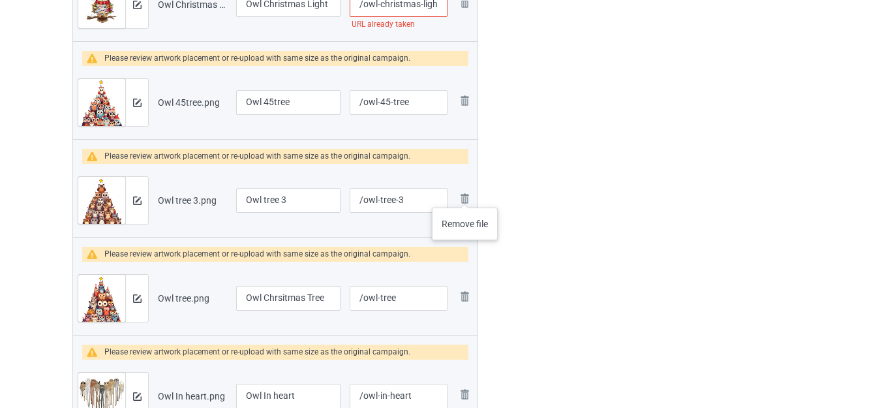
drag, startPoint x: 465, startPoint y: 194, endPoint x: 481, endPoint y: 181, distance: 20.9
click at [0, 0] on img at bounding box center [0, 0] width 0 height 0
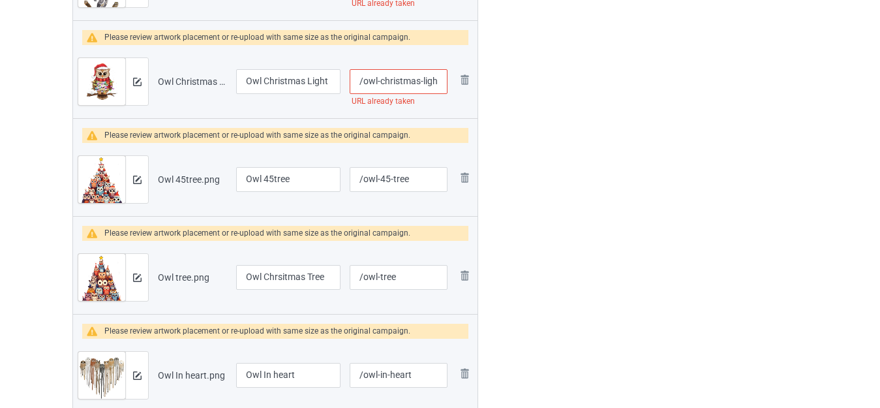
scroll to position [1697, 0]
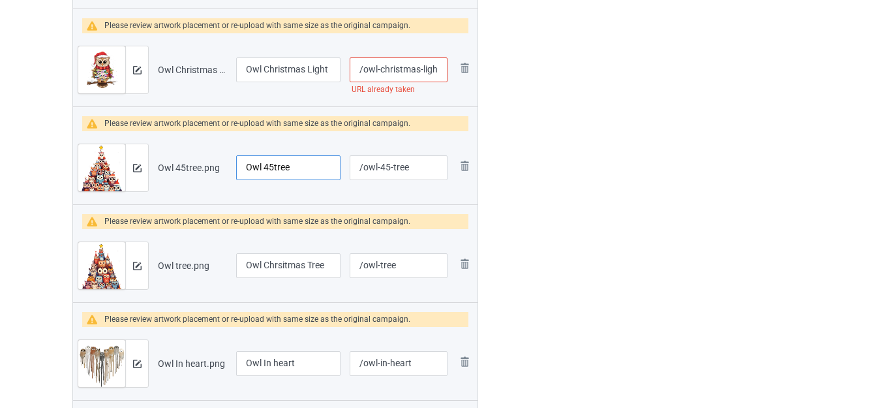
click at [262, 166] on input "Owl 45tree" at bounding box center [288, 167] width 104 height 25
drag, startPoint x: 264, startPoint y: 165, endPoint x: 314, endPoint y: 166, distance: 49.6
click at [314, 166] on input "Owl 45tree" at bounding box center [288, 167] width 104 height 25
type input "Owl Christmas Tree"
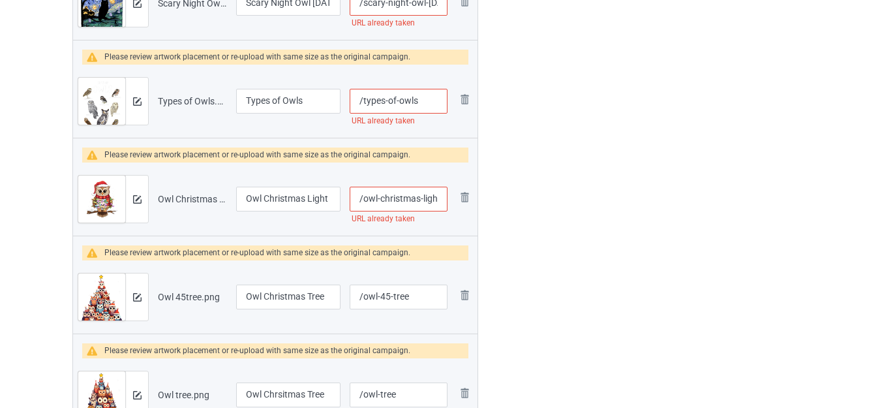
scroll to position [1566, 0]
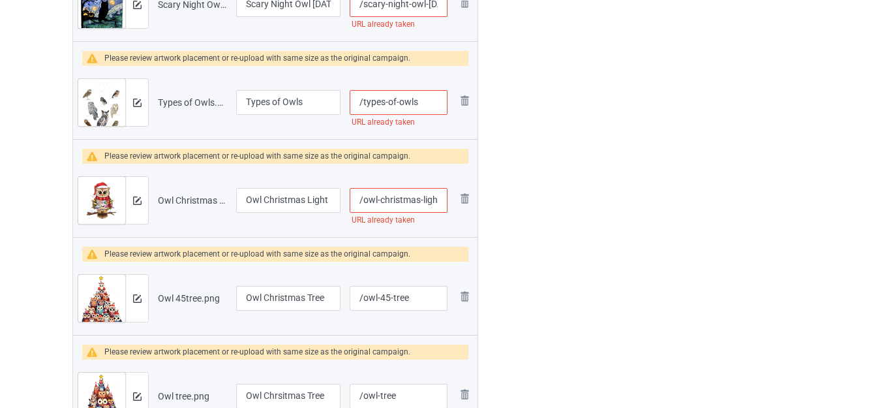
click at [420, 198] on input "/owl-christmas-light" at bounding box center [399, 200] width 98 height 25
type input "/owl-christmaslight"
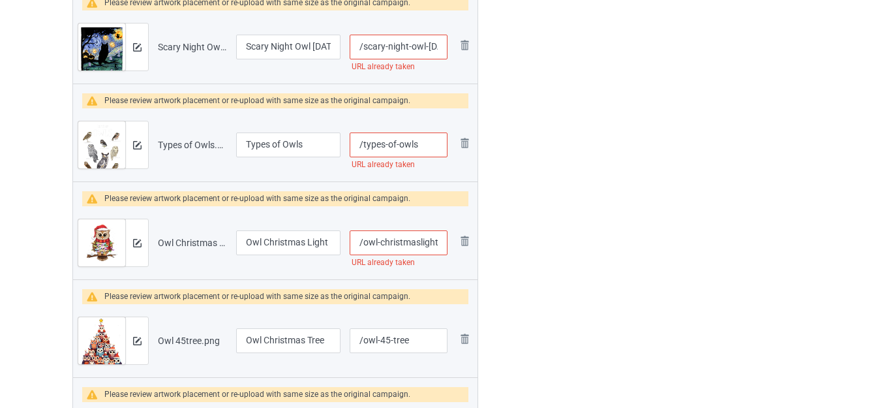
scroll to position [1501, 0]
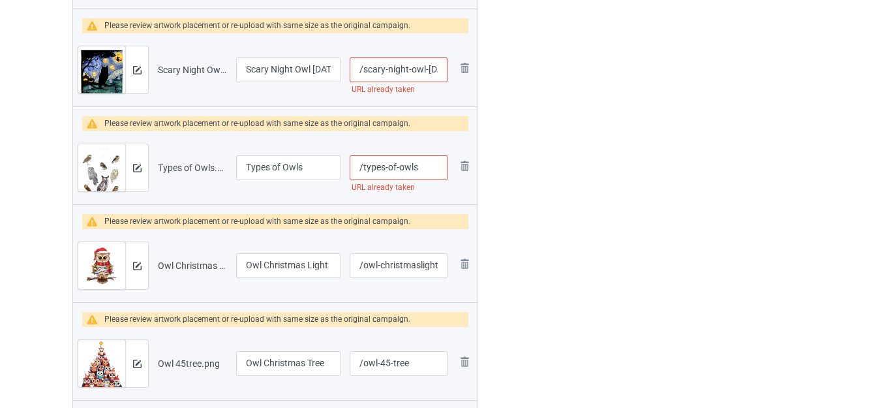
click at [432, 162] on input "/types-of-owls" at bounding box center [399, 167] width 98 height 25
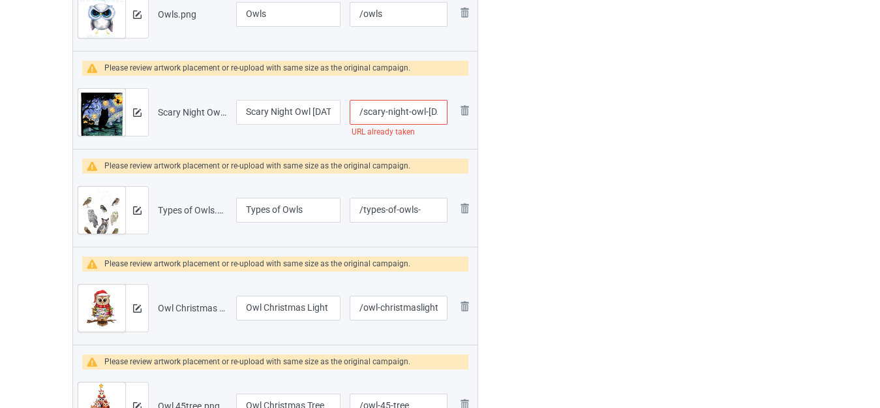
type input "/types-of-owls-s"
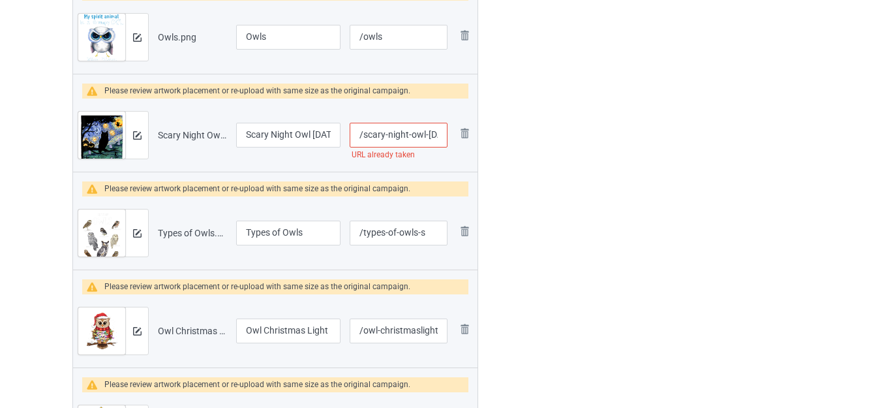
click at [427, 135] on input "/scary-night-owl-halloween" at bounding box center [399, 135] width 98 height 25
type input "/scary-night-owls-halloween"
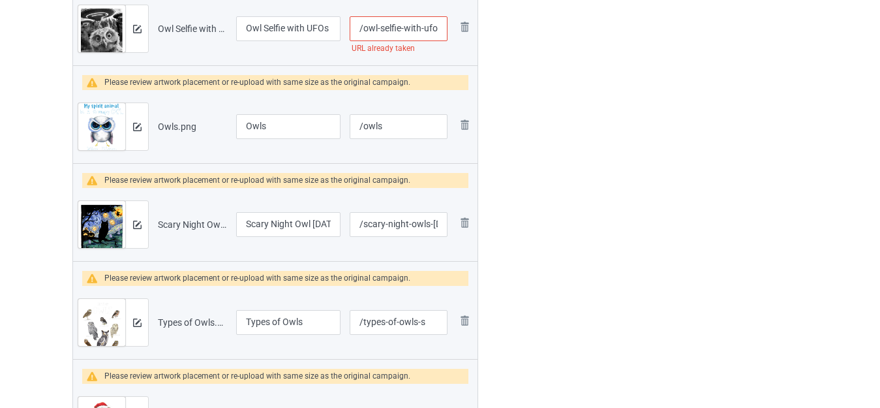
scroll to position [1305, 0]
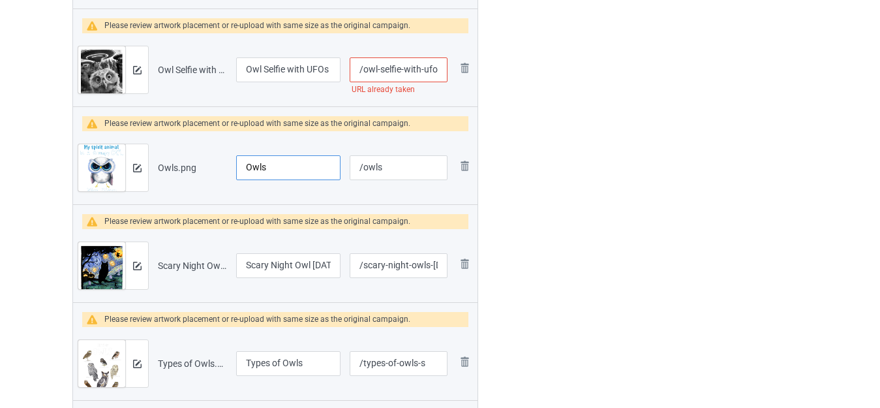
click at [287, 165] on input "Owls" at bounding box center [288, 167] width 104 height 25
type input "Grumpy Owl"
click at [365, 168] on input "/owls" at bounding box center [399, 167] width 98 height 25
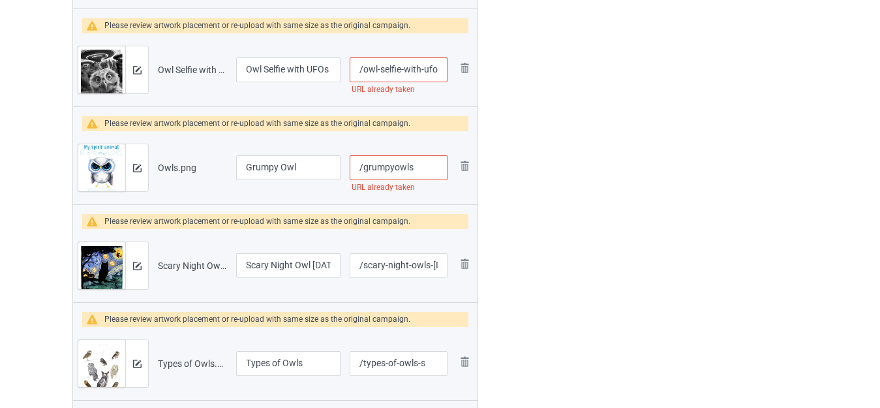
type input "/grumpyowls"
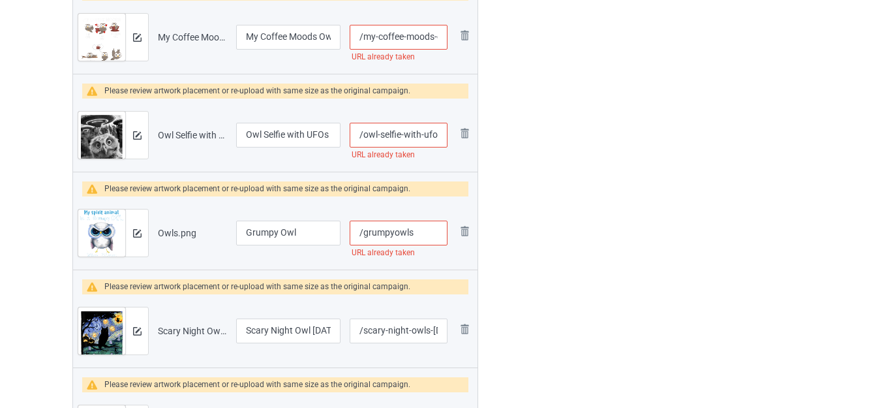
scroll to position [1175, 0]
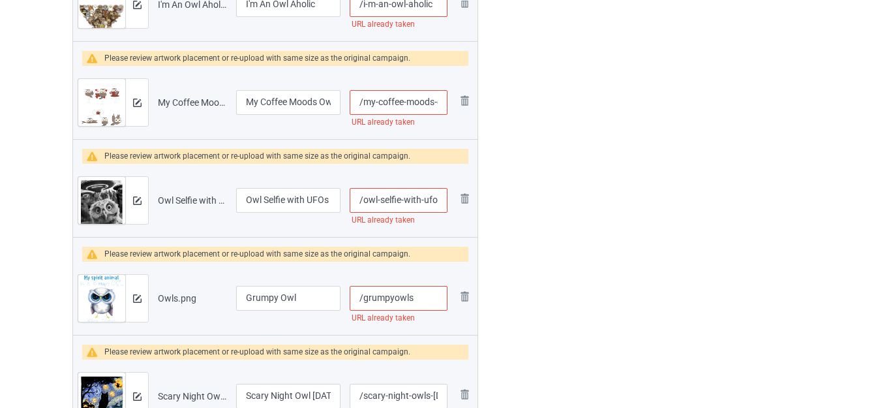
click at [418, 199] on input "/owl-selfie-with-ufos-weird" at bounding box center [399, 200] width 98 height 25
click at [421, 196] on input "/owl-selfie-with-ufos-weird" at bounding box center [399, 200] width 98 height 25
type input "/owl-selfie-with--ufos-weird"
click at [543, 167] on div at bounding box center [535, 86] width 94 height 2338
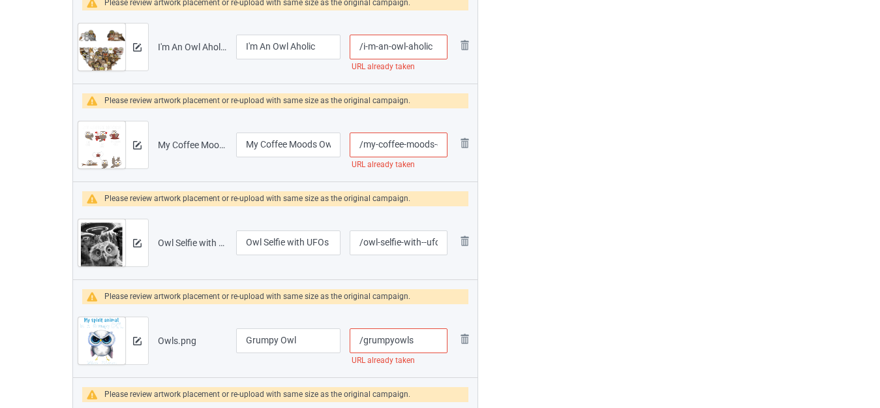
scroll to position [1109, 0]
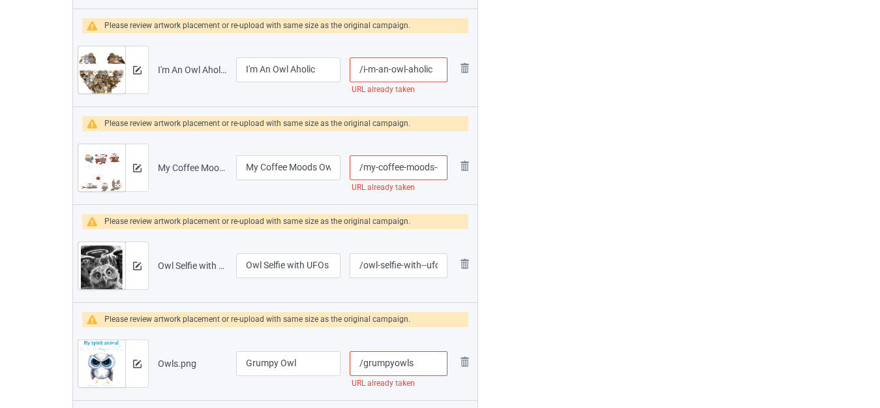
click at [428, 165] on input "/my-coffee-moods-owl" at bounding box center [399, 167] width 98 height 25
type input "/my-coffee-mood-s-owl"
click at [559, 177] on div at bounding box center [535, 151] width 94 height 2338
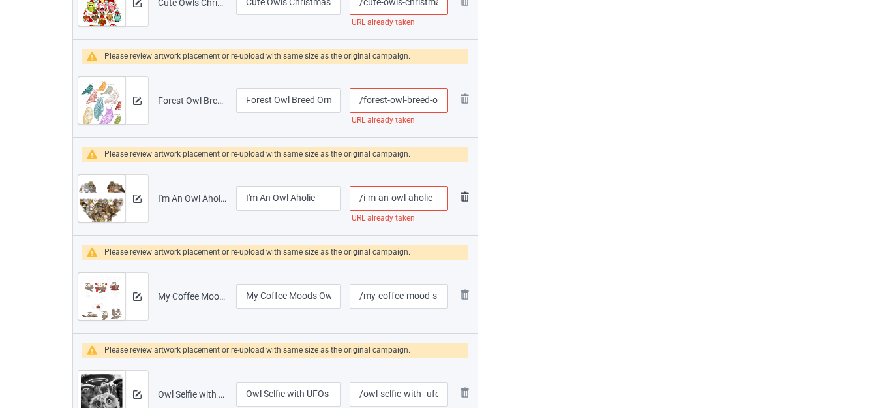
scroll to position [979, 0]
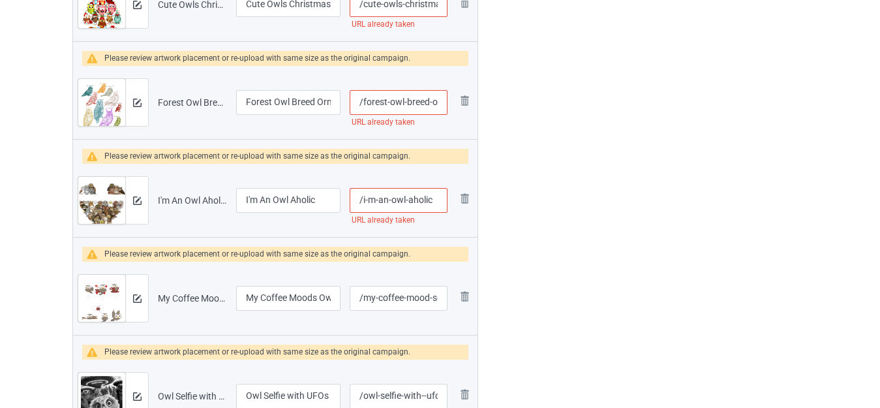
click at [429, 199] on input "/i-m-an-owl-aholic" at bounding box center [399, 200] width 98 height 25
type input "/i-m-an-owl-aholi-c"
click at [570, 191] on div at bounding box center [535, 281] width 94 height 2338
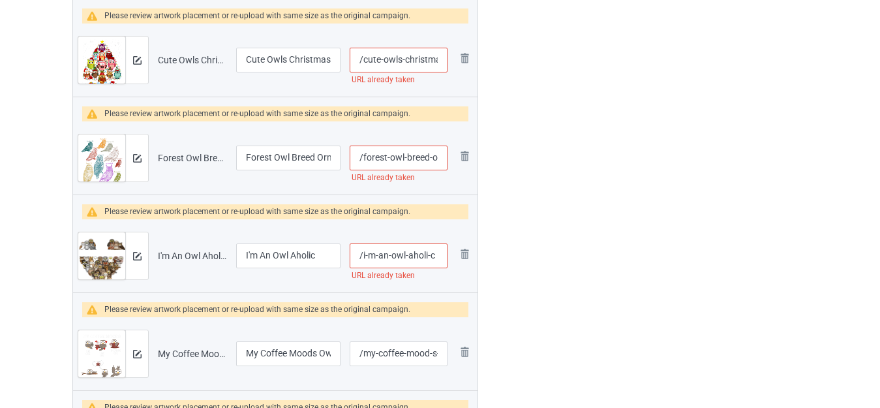
scroll to position [848, 0]
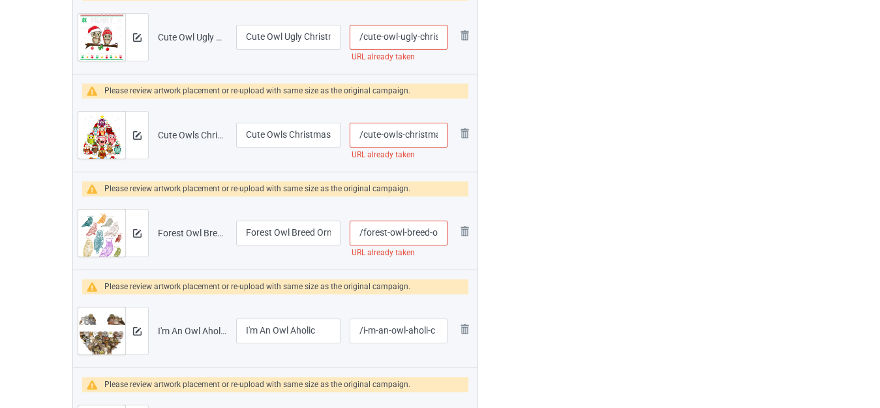
click at [425, 230] on input "/forest-owl-breed-ornithologist-gift-owl" at bounding box center [399, 233] width 98 height 25
type input "/forest-owl-bree-d-ornithologist-gift-owl"
click at [557, 224] on div at bounding box center [535, 412] width 94 height 2338
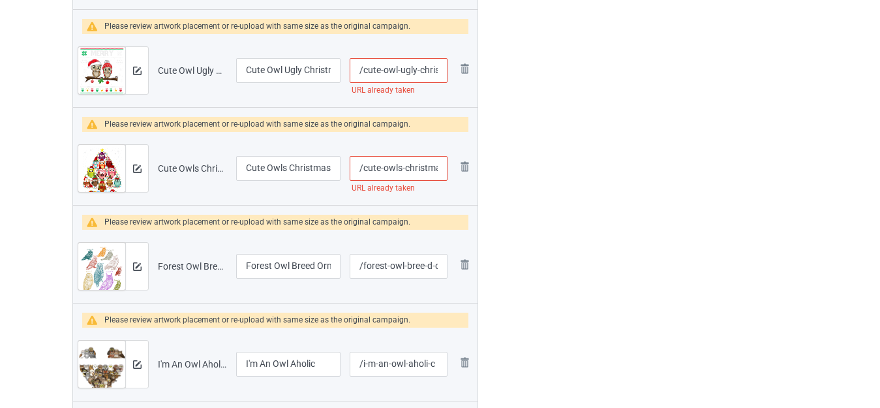
scroll to position [783, 0]
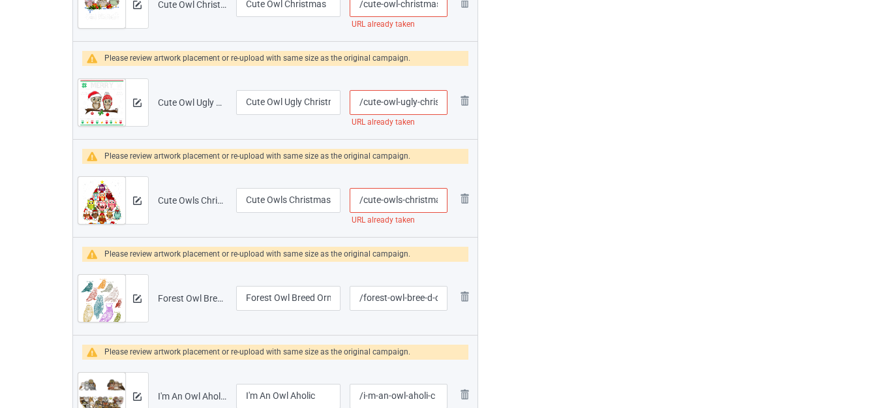
click at [409, 198] on input "/cute-owls-christmas-tree" at bounding box center [399, 200] width 98 height 25
type input "/cute-owls-c-hristmas-tree"
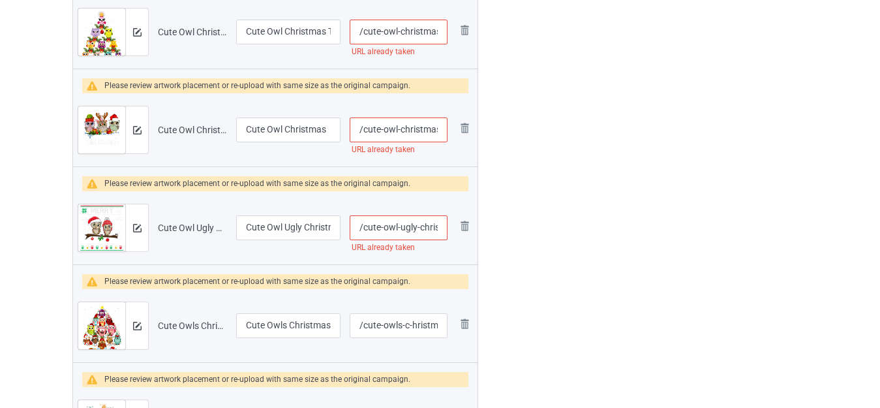
scroll to position [653, 0]
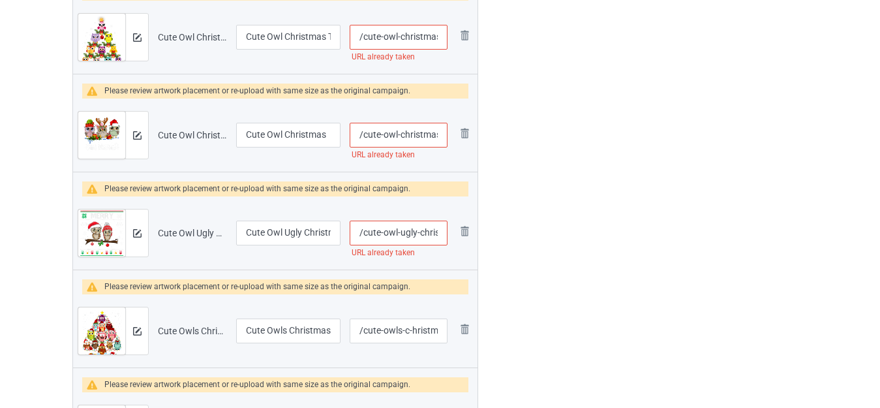
click at [424, 230] on input "/cute-owl-ugly-christmas" at bounding box center [399, 233] width 98 height 25
type input "/cute-owl-ugly-c-hristmas"
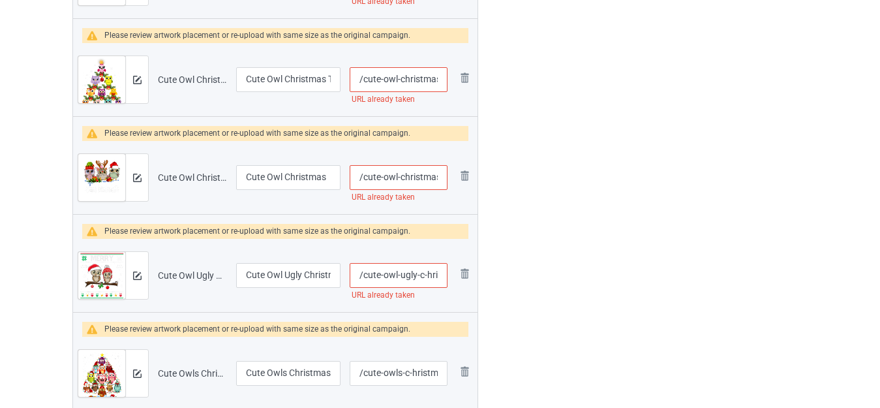
scroll to position [587, 0]
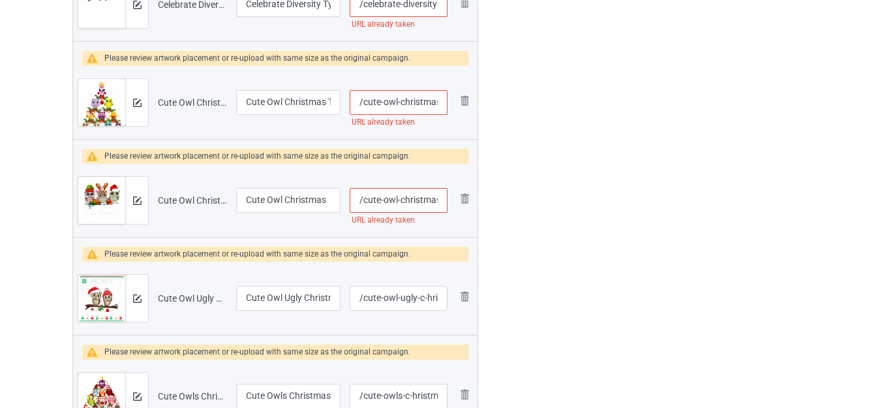
click at [405, 198] on input "/cute-owl-christmas" at bounding box center [399, 200] width 98 height 25
type input "/cute-owl-c-hristmas"
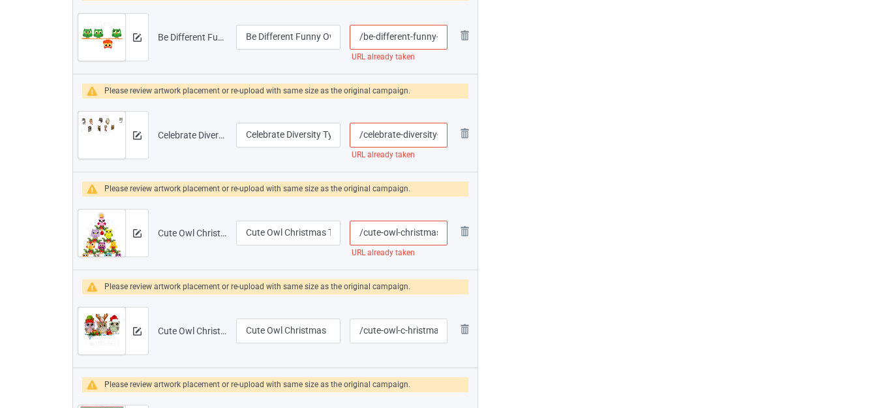
click at [406, 230] on input "/cute-owl-christmas-tree" at bounding box center [399, 233] width 98 height 25
type input "/cute-owl-c-hristmas-tree"
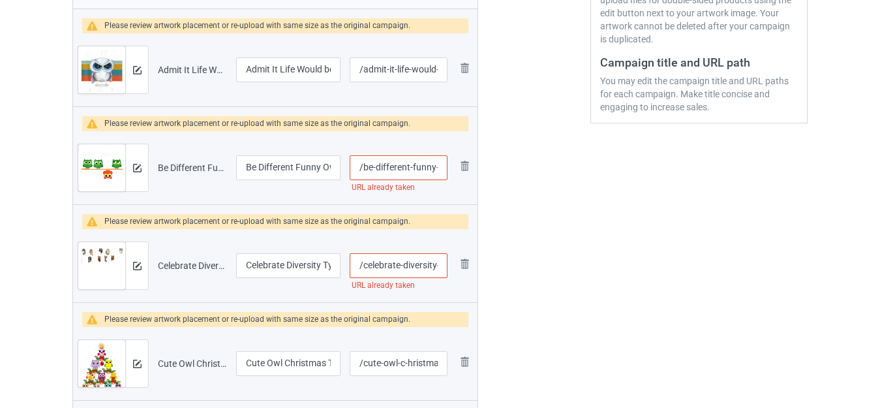
click at [407, 264] on input "/celebrate-diversity-type-of-owls" at bounding box center [399, 265] width 98 height 25
type input "/celebrate-d-iversity-type-of-owls"
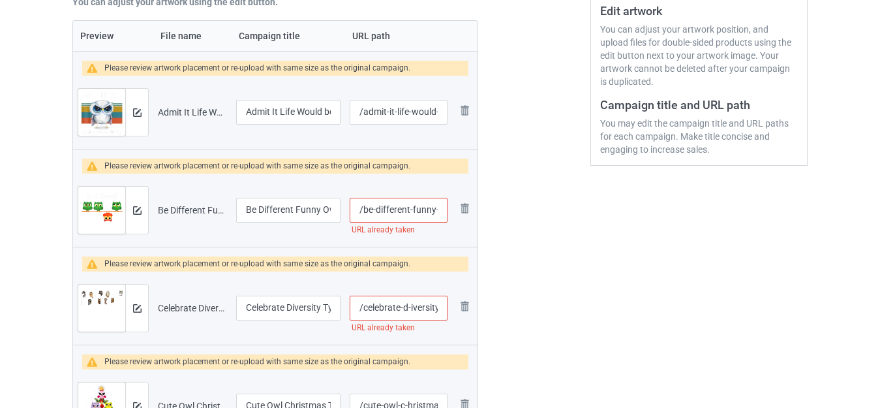
scroll to position [261, 0]
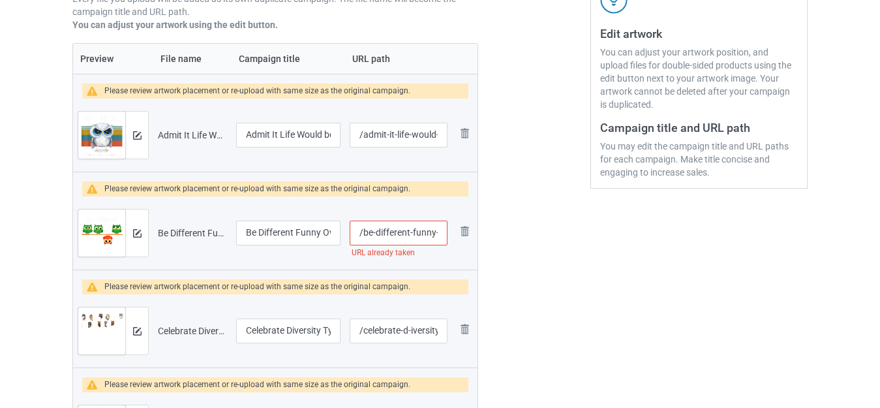
click at [416, 228] on input "/be-different-funny-owls" at bounding box center [399, 233] width 98 height 25
type input "/be-different-f-unny-owls"
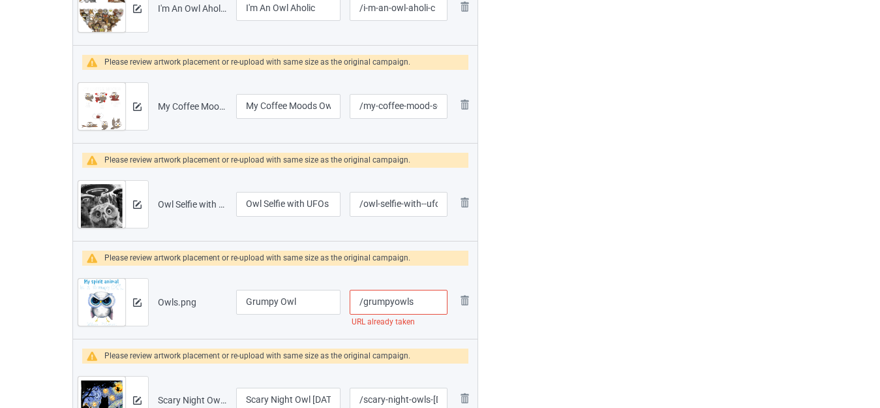
scroll to position [1164, 0]
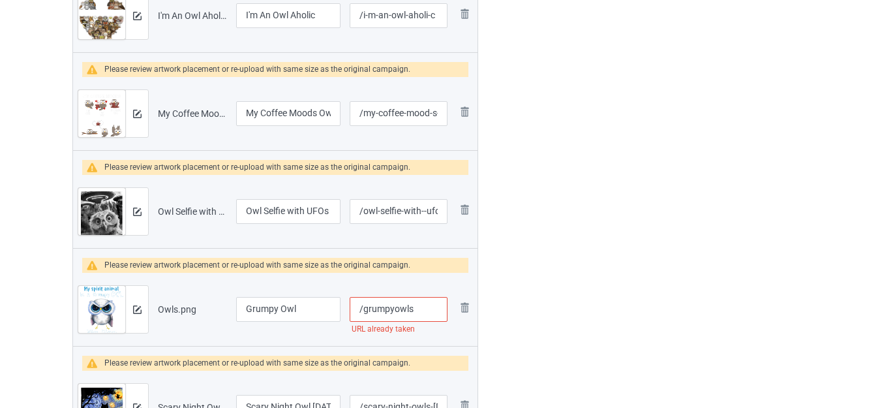
click at [413, 306] on input "/grumpyowls" at bounding box center [399, 309] width 98 height 25
click at [622, 288] on div "Edit artwork You can adjust your artwork position, and upload files for double-…" at bounding box center [700, 97] width 236 height 2338
type input "/grumpyowls-s"
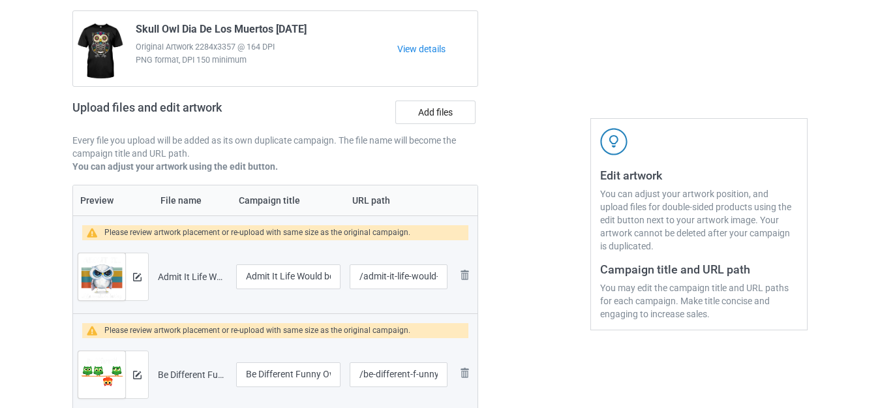
scroll to position [54, 0]
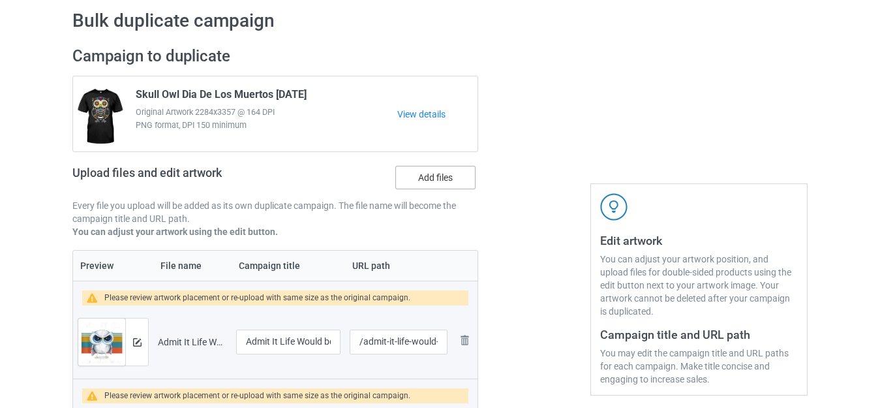
click at [429, 178] on label "Add files" at bounding box center [435, 177] width 80 height 23
click at [0, 0] on input "Add files" at bounding box center [0, 0] width 0 height 0
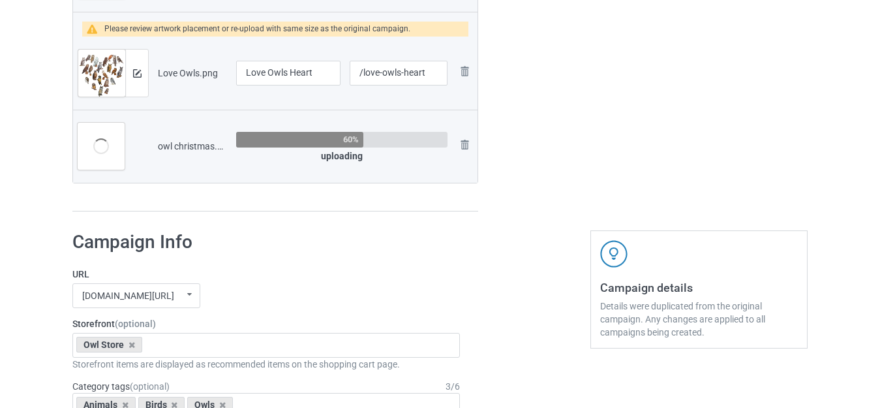
scroll to position [2273, 0]
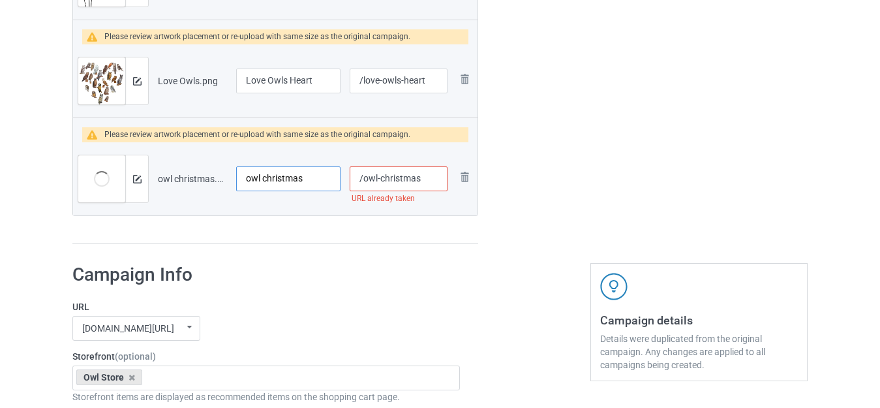
click at [246, 174] on input "owl christmas" at bounding box center [288, 178] width 104 height 25
click at [288, 172] on input "Cute Owl christmas" at bounding box center [288, 178] width 104 height 25
click at [332, 177] on input "Cute Owl Christmas" at bounding box center [288, 178] width 104 height 25
type input "Cute Owl Christmas Tree"
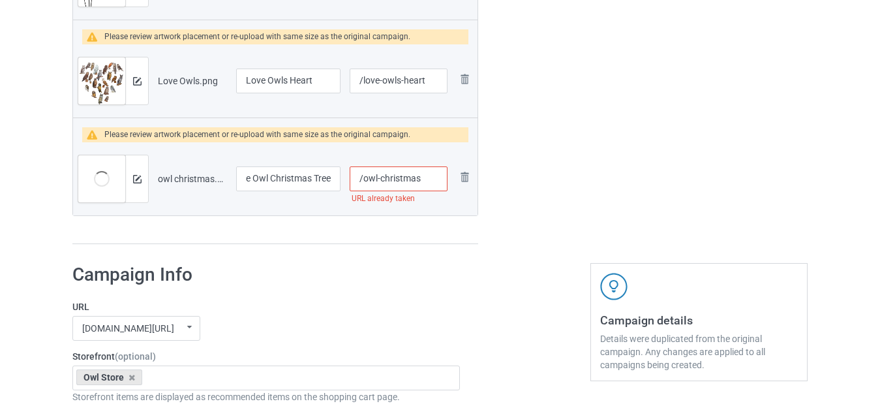
click at [430, 178] on input "/owl-christmas" at bounding box center [399, 178] width 98 height 25
click at [416, 179] on input "/owl-christmas-trees" at bounding box center [399, 178] width 98 height 25
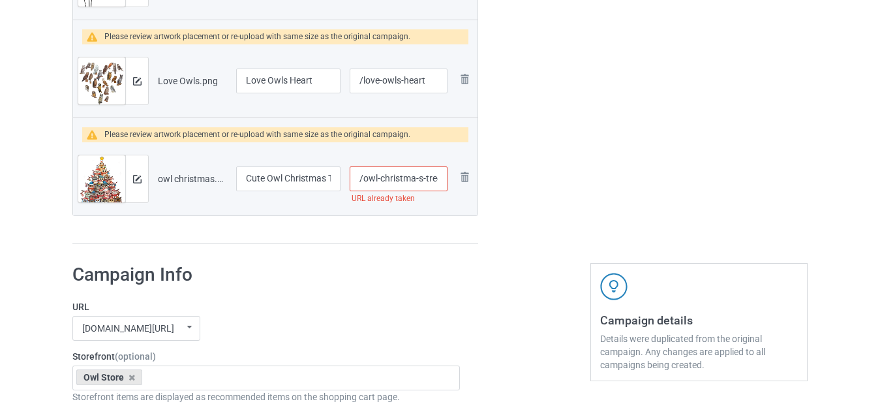
type input "/owl-christma-s-trees"
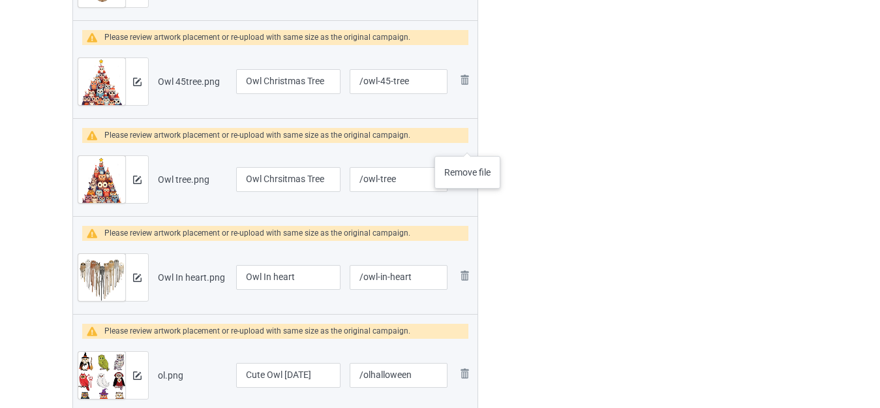
scroll to position [1751, 0]
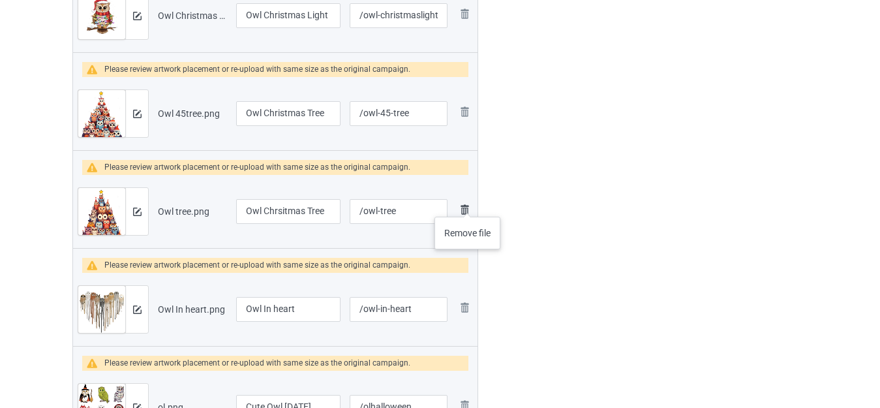
click at [467, 204] on img at bounding box center [465, 210] width 16 height 16
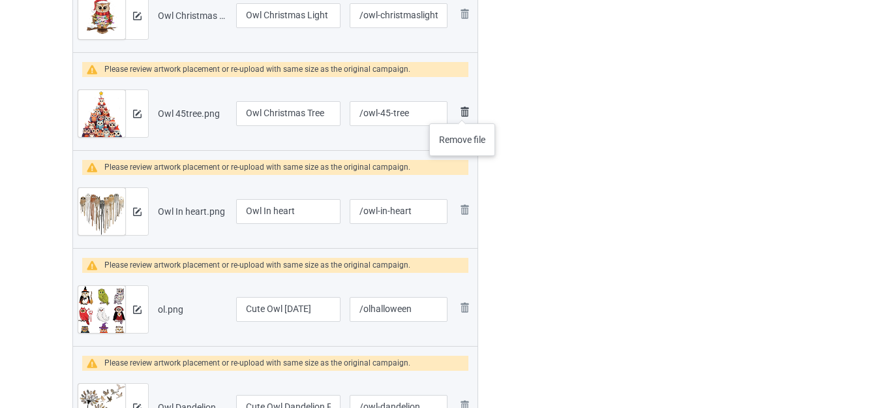
click at [462, 110] on img at bounding box center [465, 112] width 16 height 16
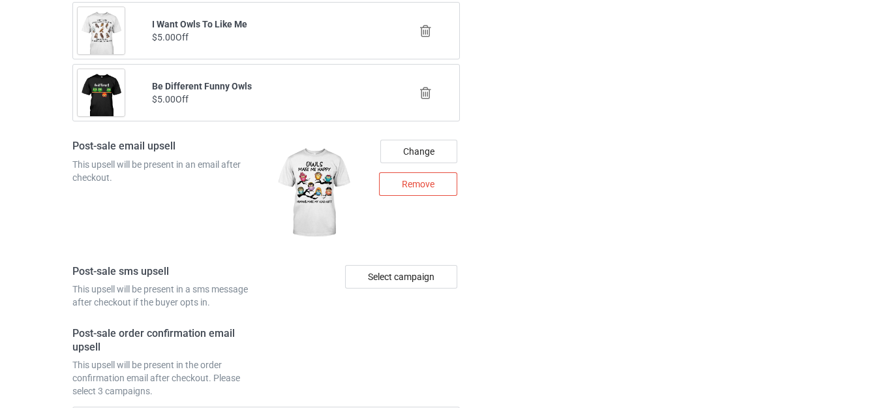
scroll to position [3835, 0]
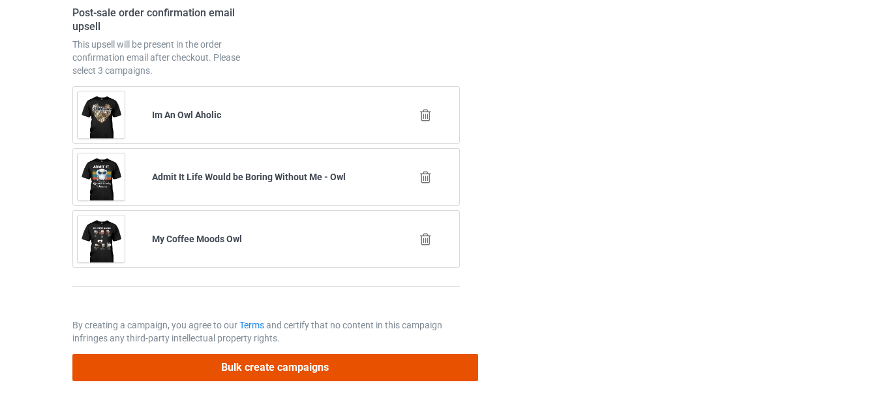
click at [285, 362] on button "Bulk create campaigns" at bounding box center [275, 367] width 406 height 27
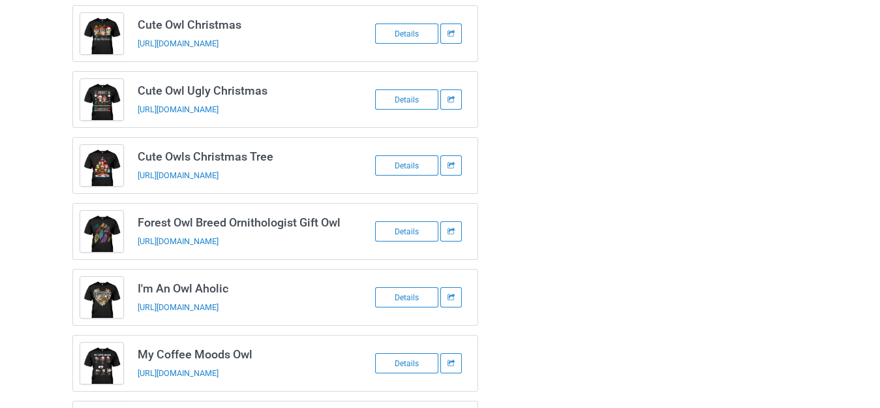
scroll to position [261, 0]
